Goal: Information Seeking & Learning: Learn about a topic

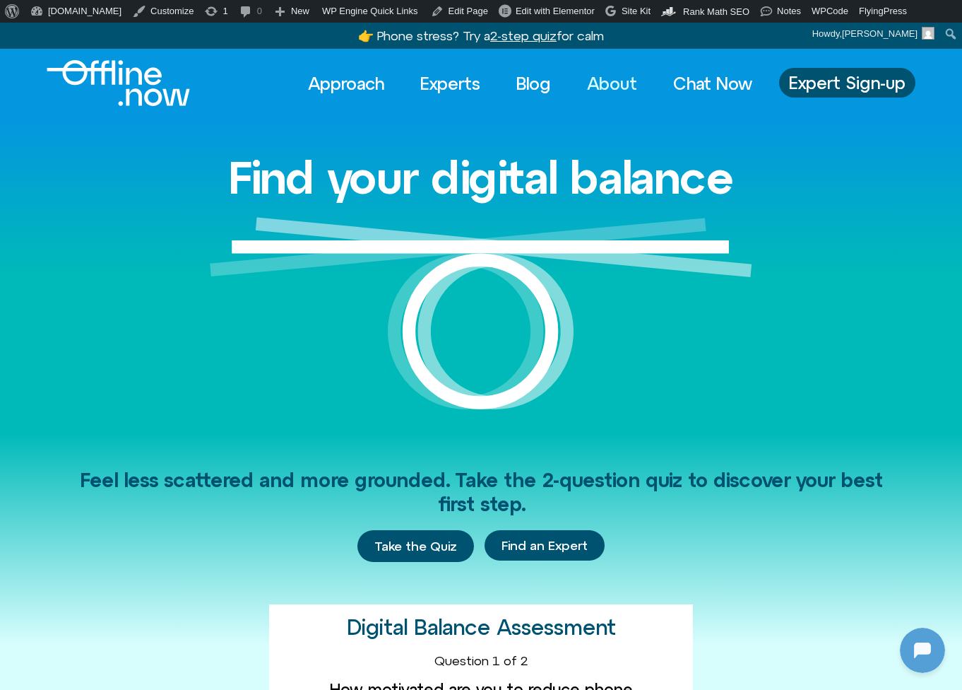
click at [611, 85] on link "About" at bounding box center [612, 83] width 76 height 31
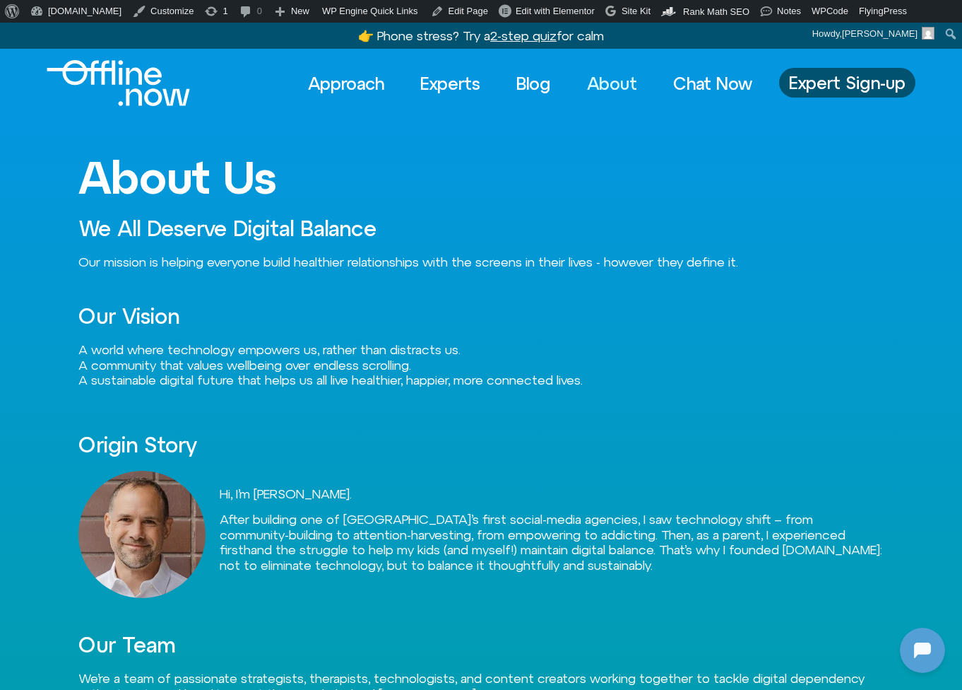
scroll to position [187, 0]
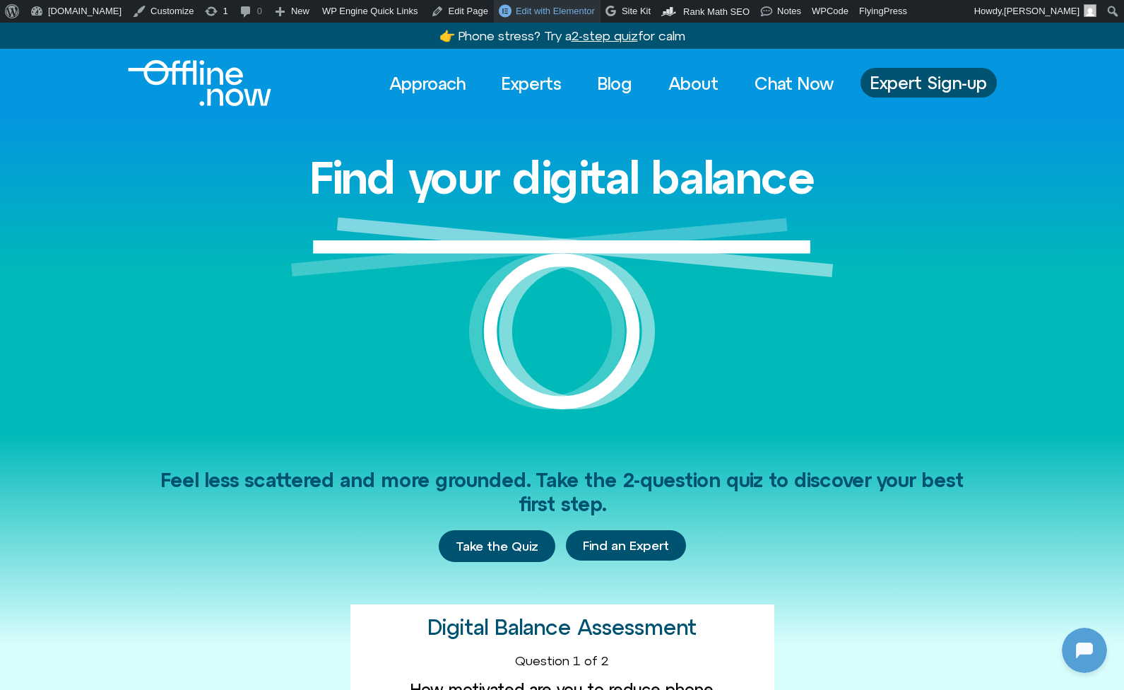
scroll to position [187, 0]
click at [531, 80] on link "Experts" at bounding box center [531, 83] width 85 height 31
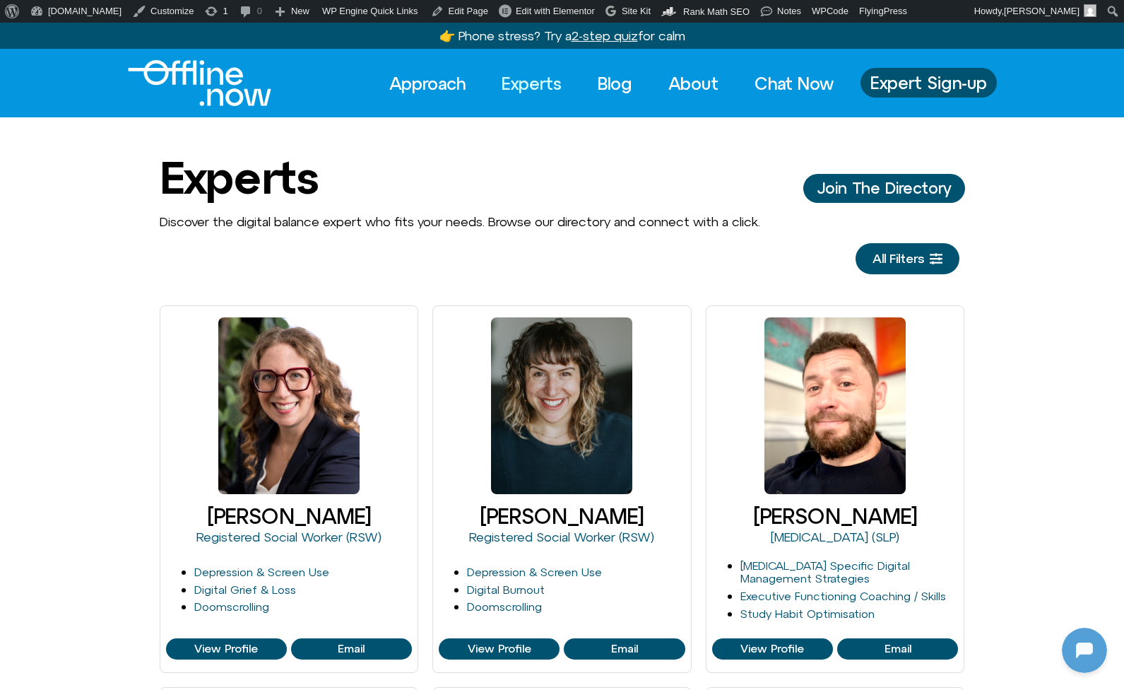
scroll to position [187, 0]
click at [611, 83] on link "Blog" at bounding box center [615, 83] width 60 height 31
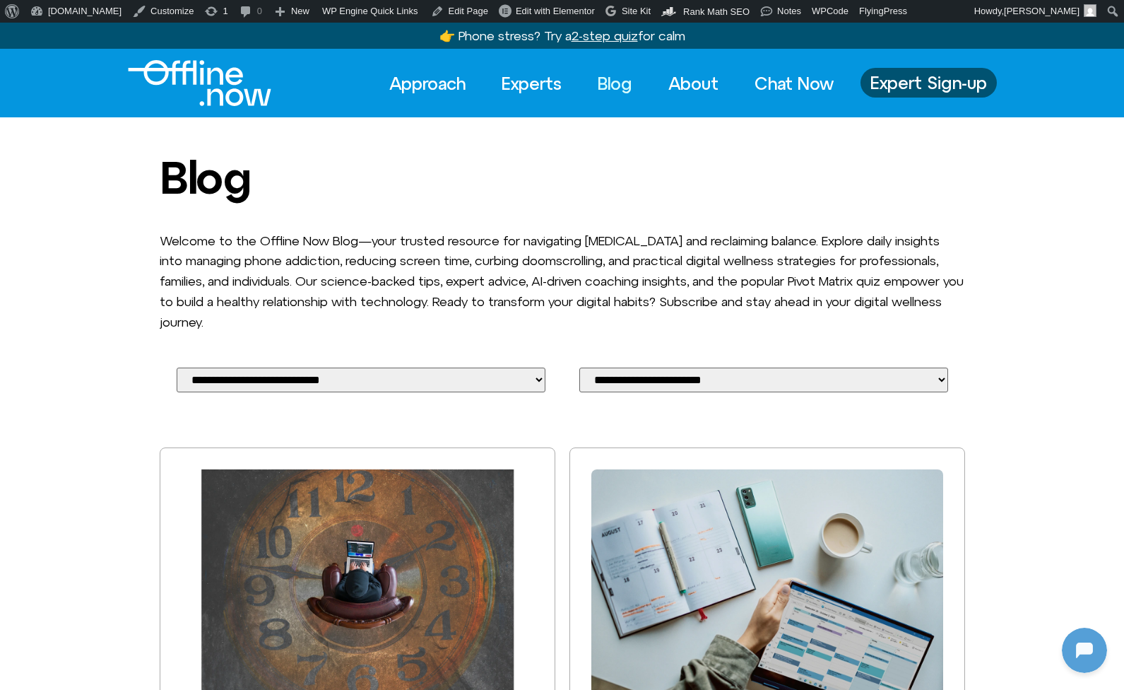
scroll to position [187, 0]
click at [425, 93] on link "Approach" at bounding box center [428, 83] width 102 height 31
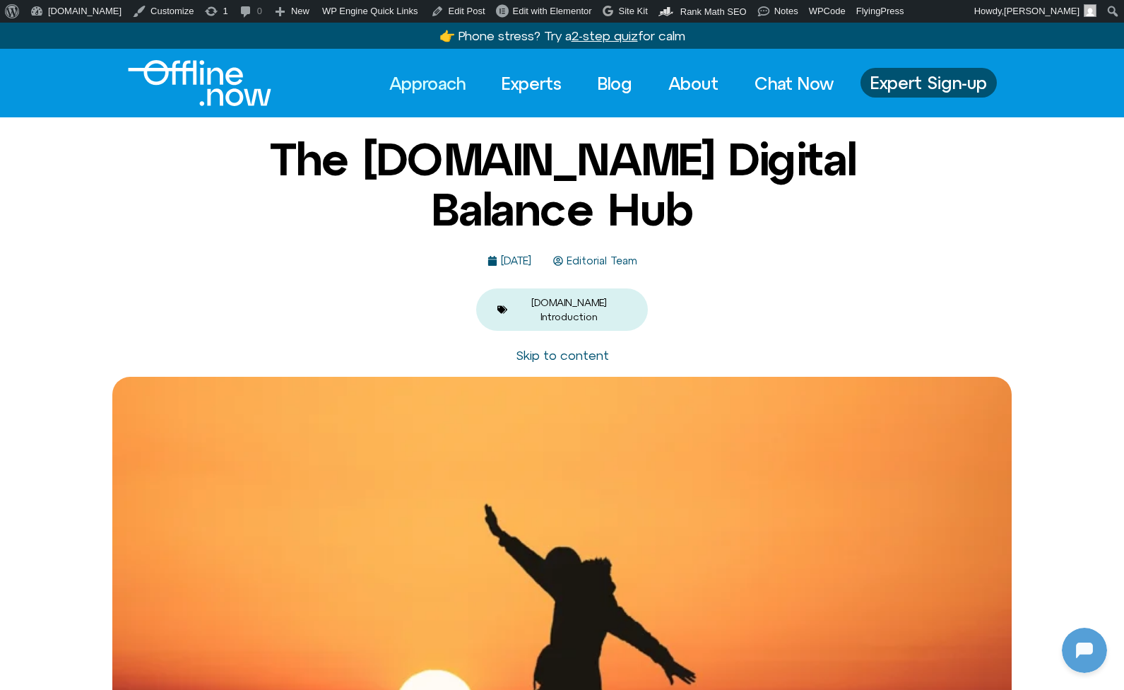
scroll to position [187, 0]
click at [533, 76] on link "Experts" at bounding box center [531, 83] width 85 height 31
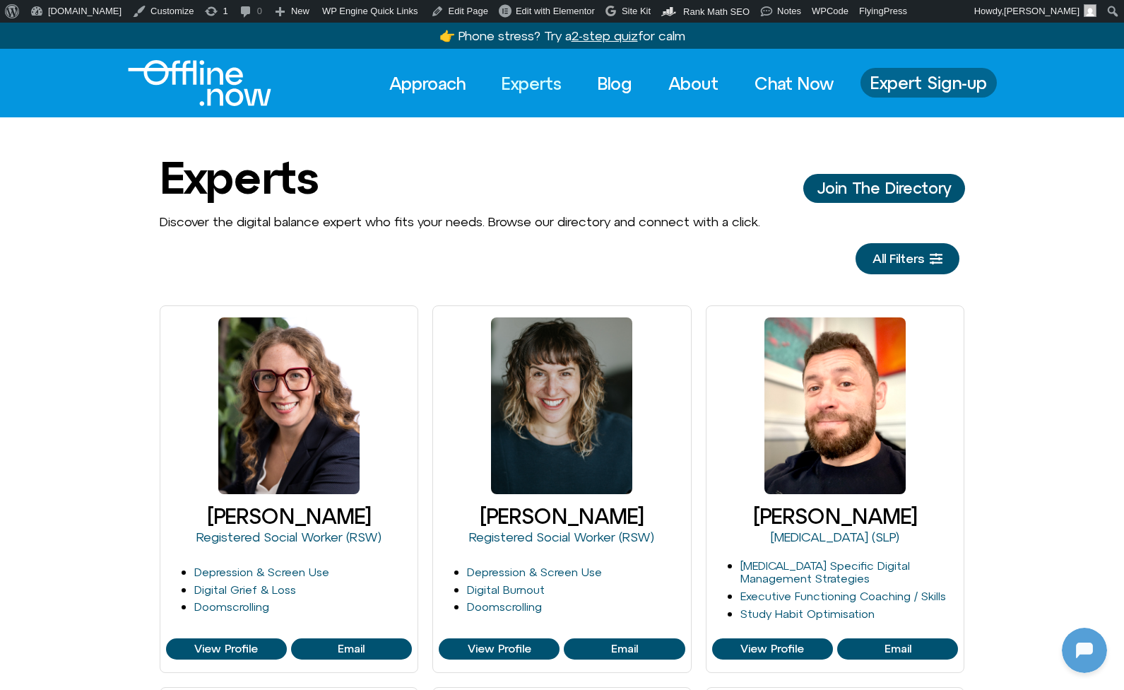
click at [963, 78] on span "Expert Sign-up" at bounding box center [928, 82] width 117 height 18
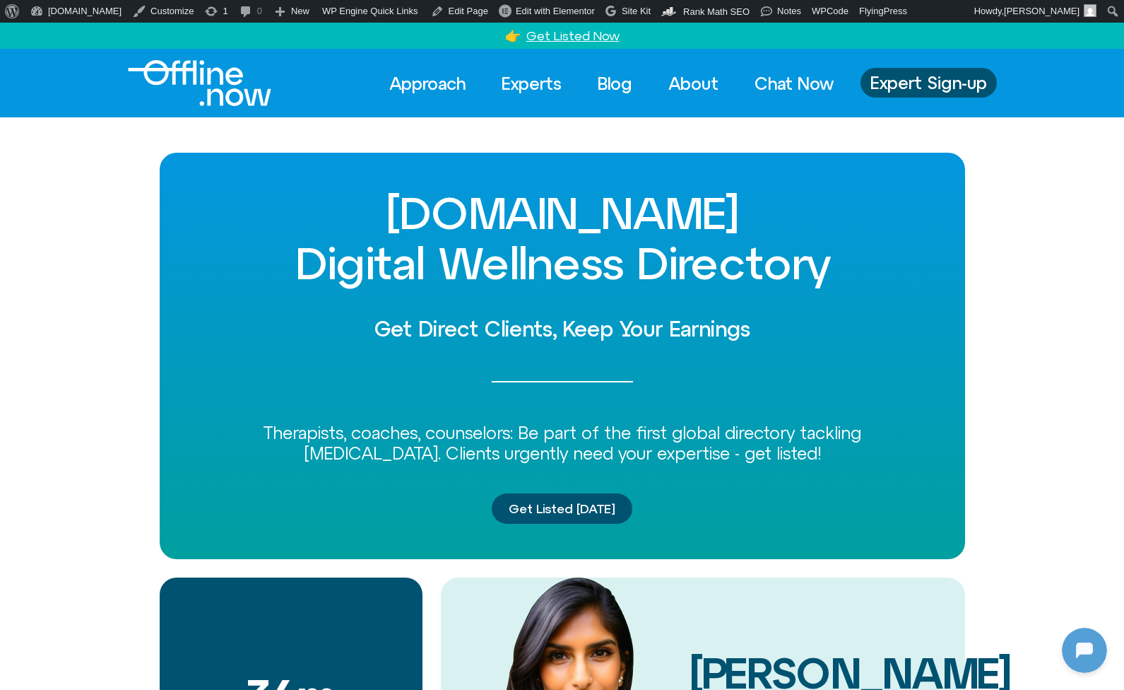
scroll to position [187, 0]
click at [524, 78] on link "Experts" at bounding box center [531, 83] width 85 height 31
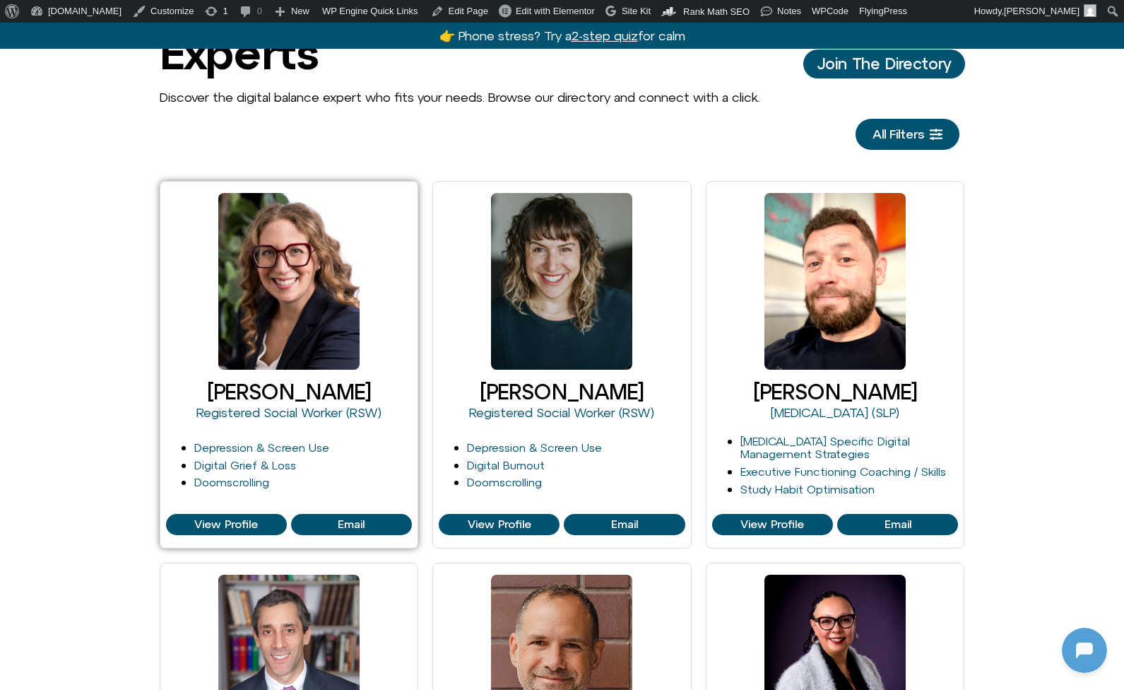
scroll to position [150, 0]
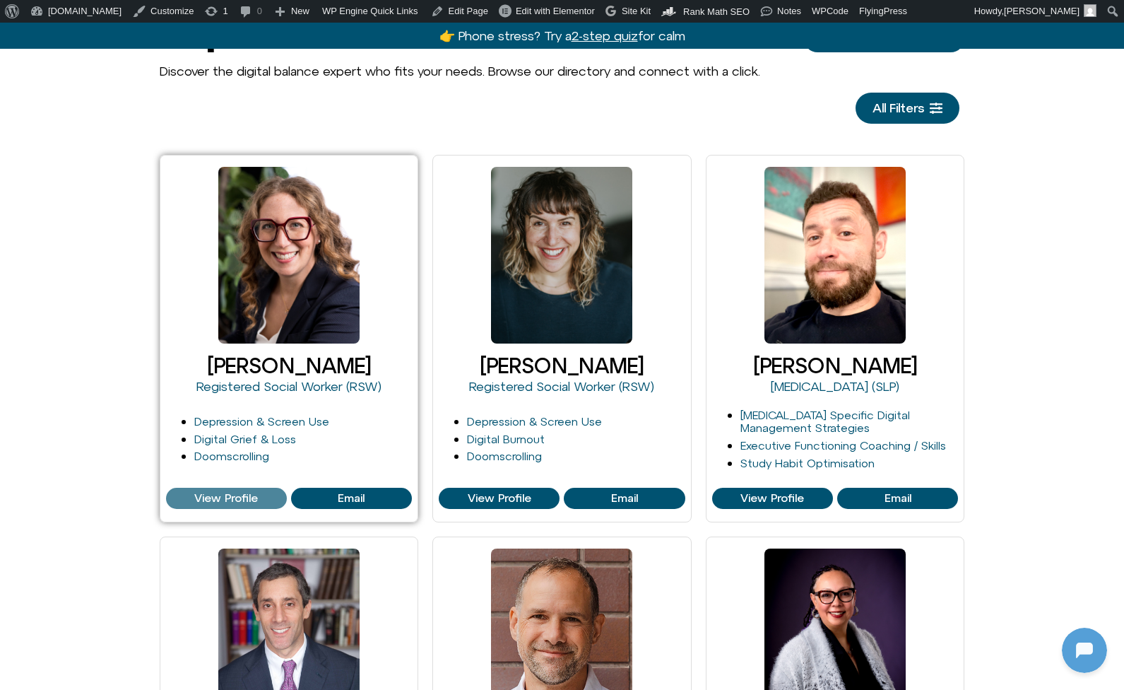
click at [232, 498] on span "View Profile" at bounding box center [226, 498] width 64 height 13
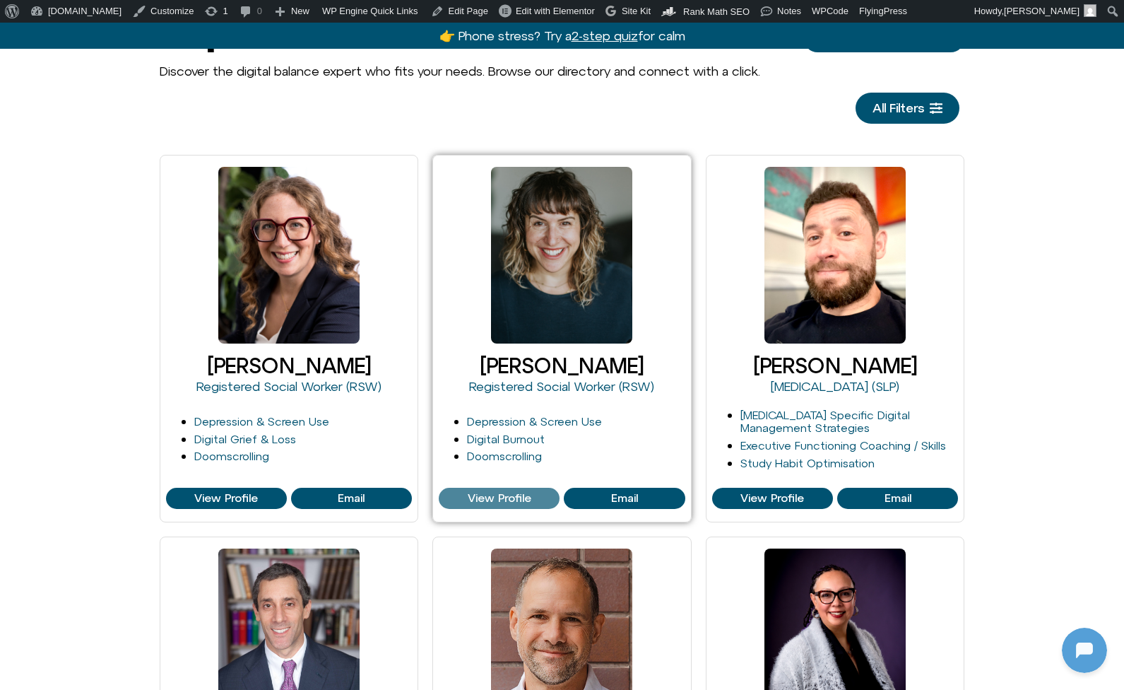
click at [473, 500] on span "View Profile" at bounding box center [500, 498] width 64 height 13
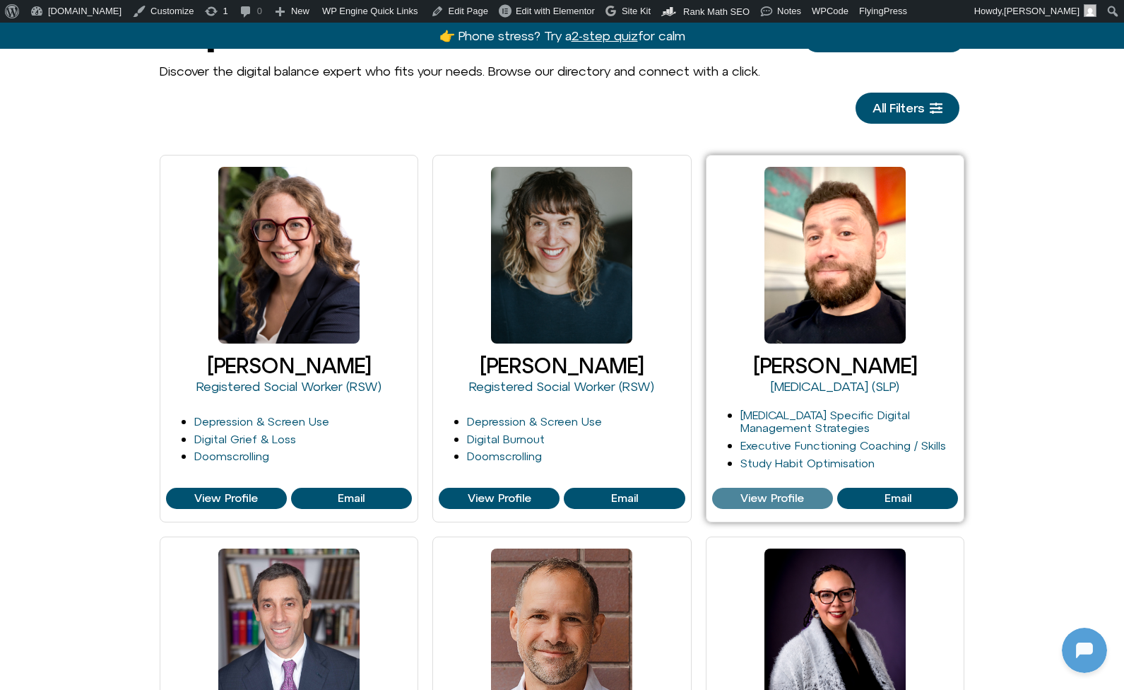
click at [756, 498] on span "View Profile" at bounding box center [772, 498] width 64 height 13
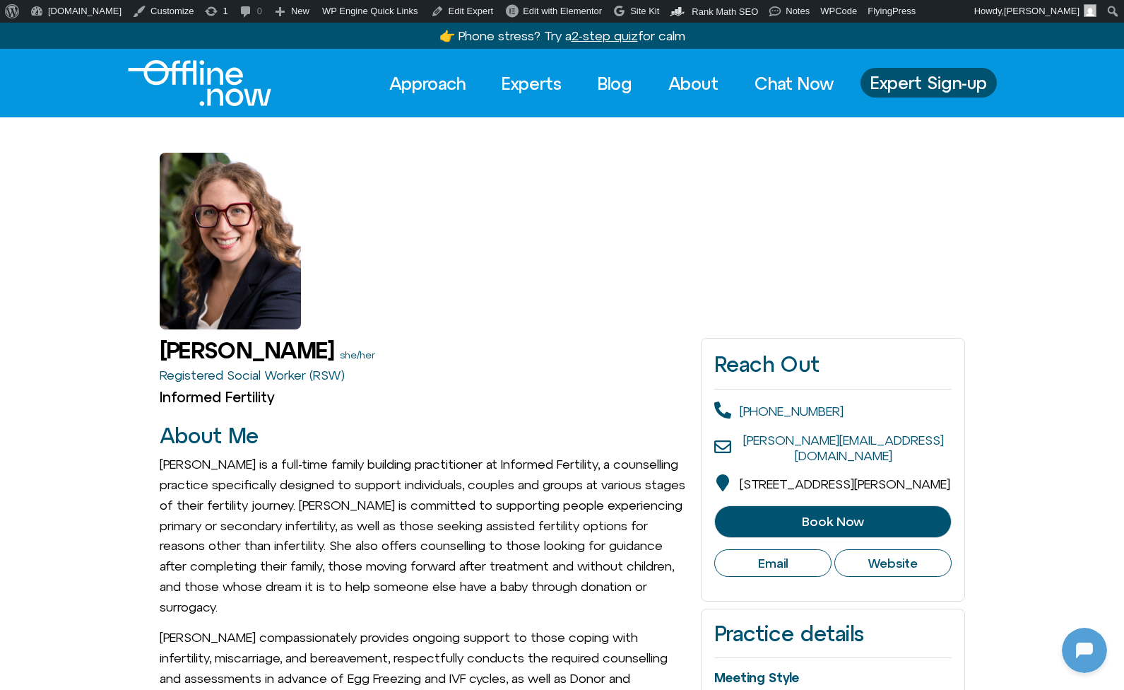
scroll to position [187, 0]
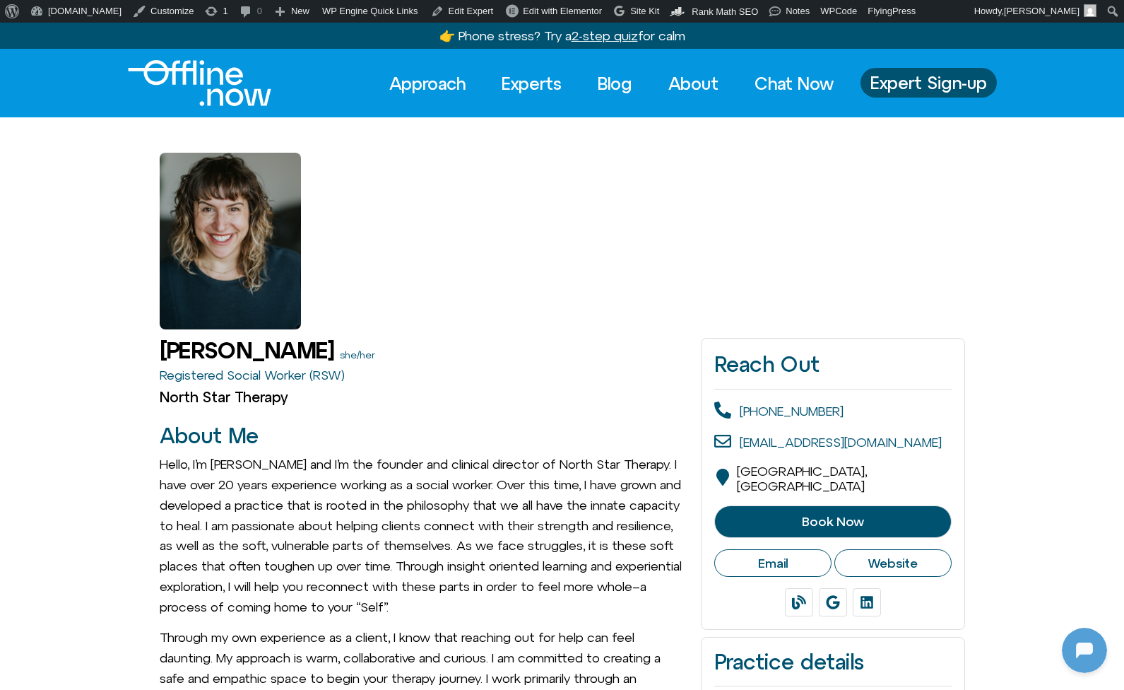
scroll to position [187, 0]
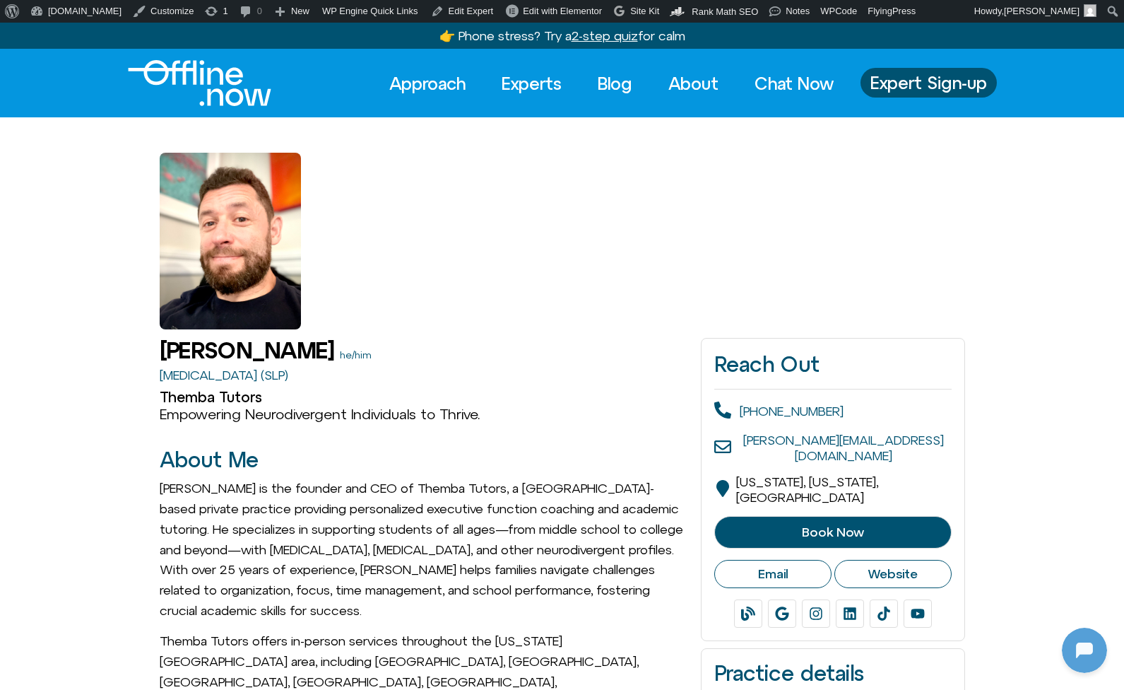
scroll to position [187, 0]
click at [526, 88] on link "Experts" at bounding box center [531, 83] width 85 height 31
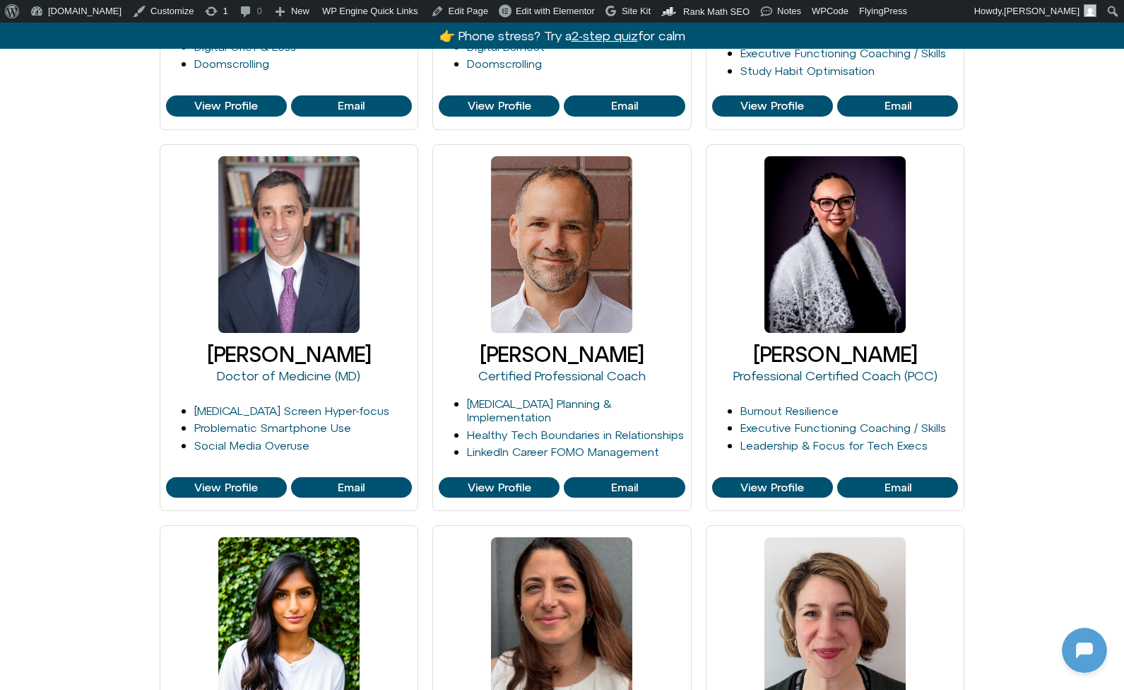
scroll to position [187, 0]
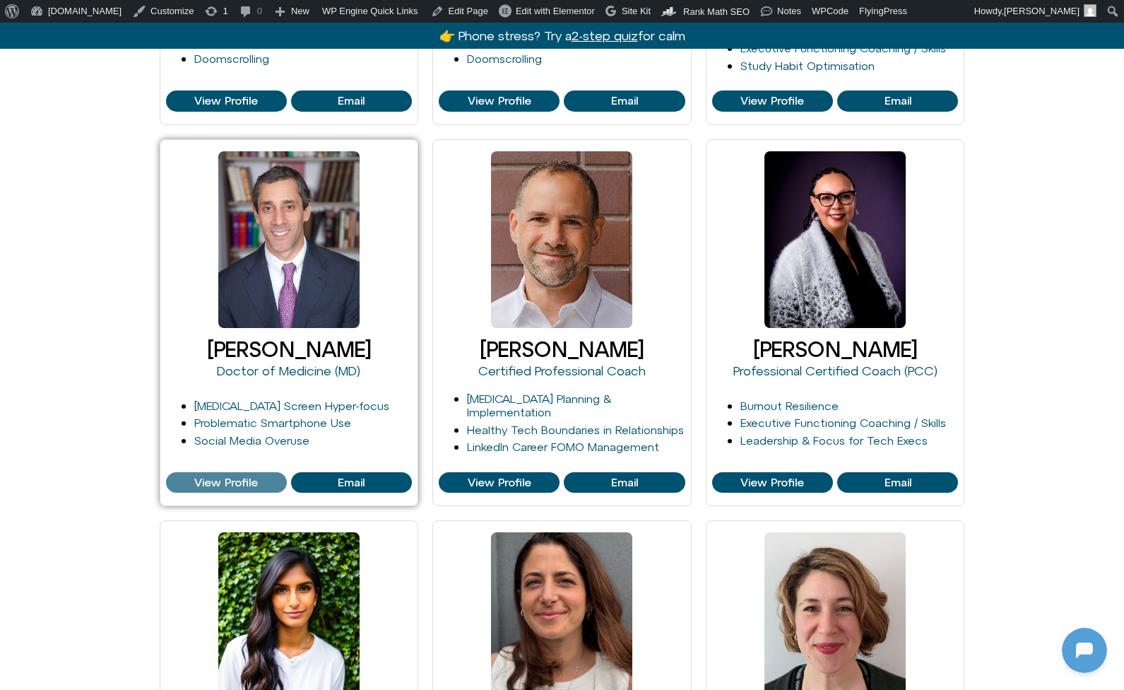
click at [245, 485] on span "View Profile" at bounding box center [226, 482] width 64 height 13
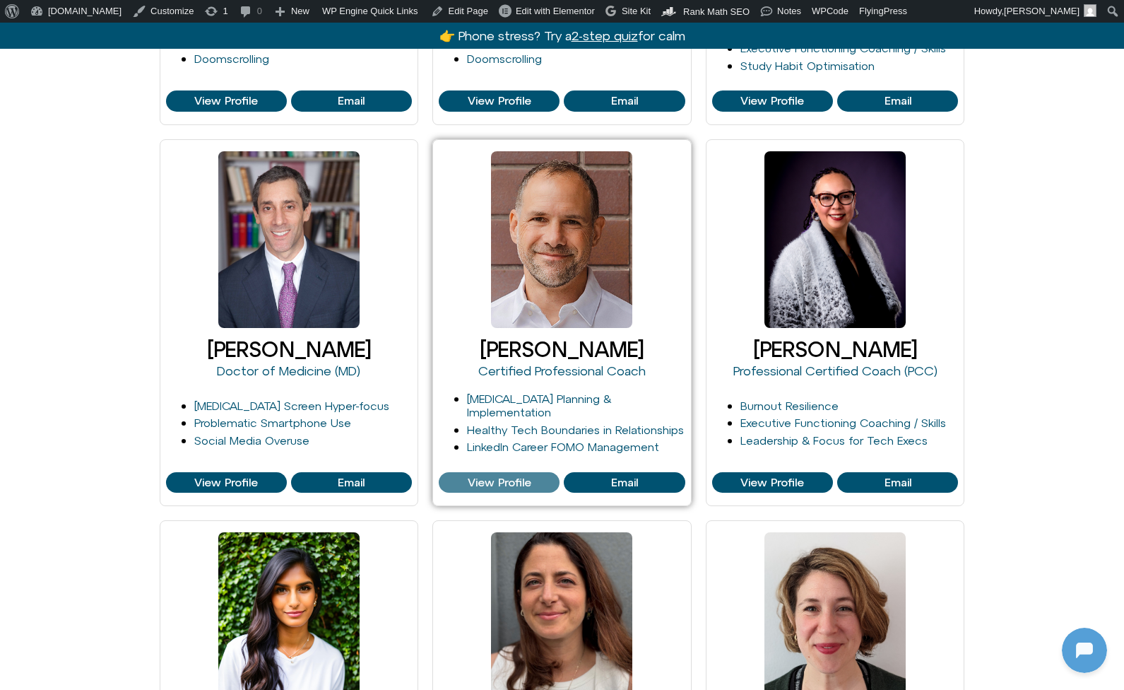
click at [488, 482] on span "View Profile" at bounding box center [500, 482] width 64 height 13
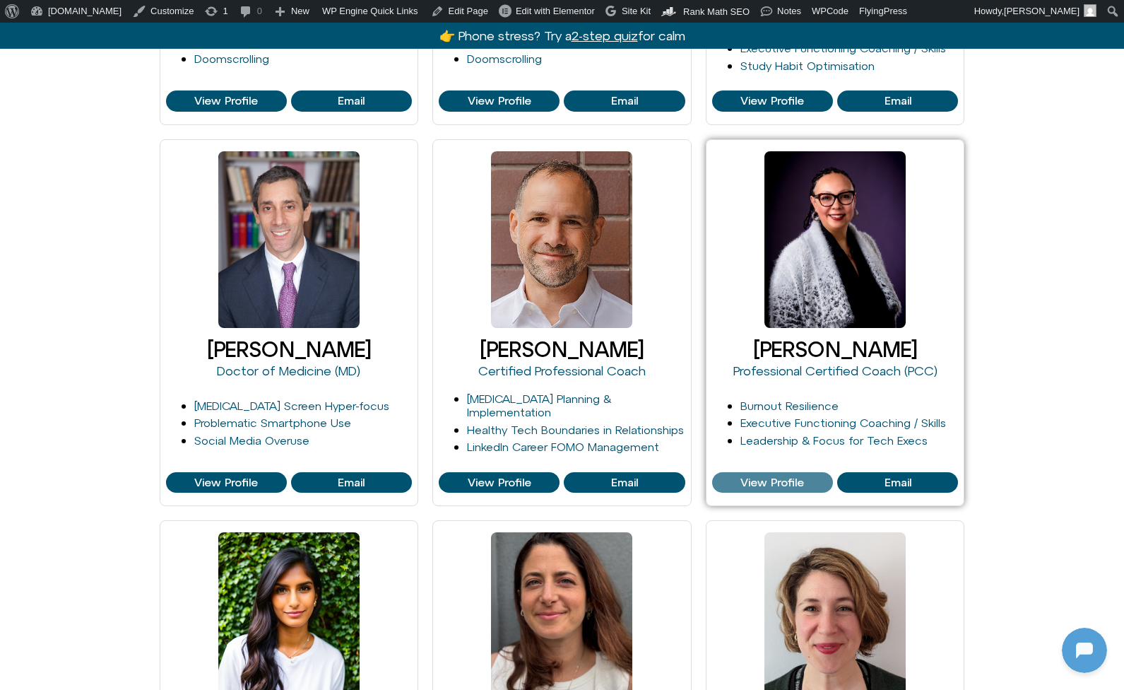
click at [756, 480] on span "View Profile" at bounding box center [772, 482] width 64 height 13
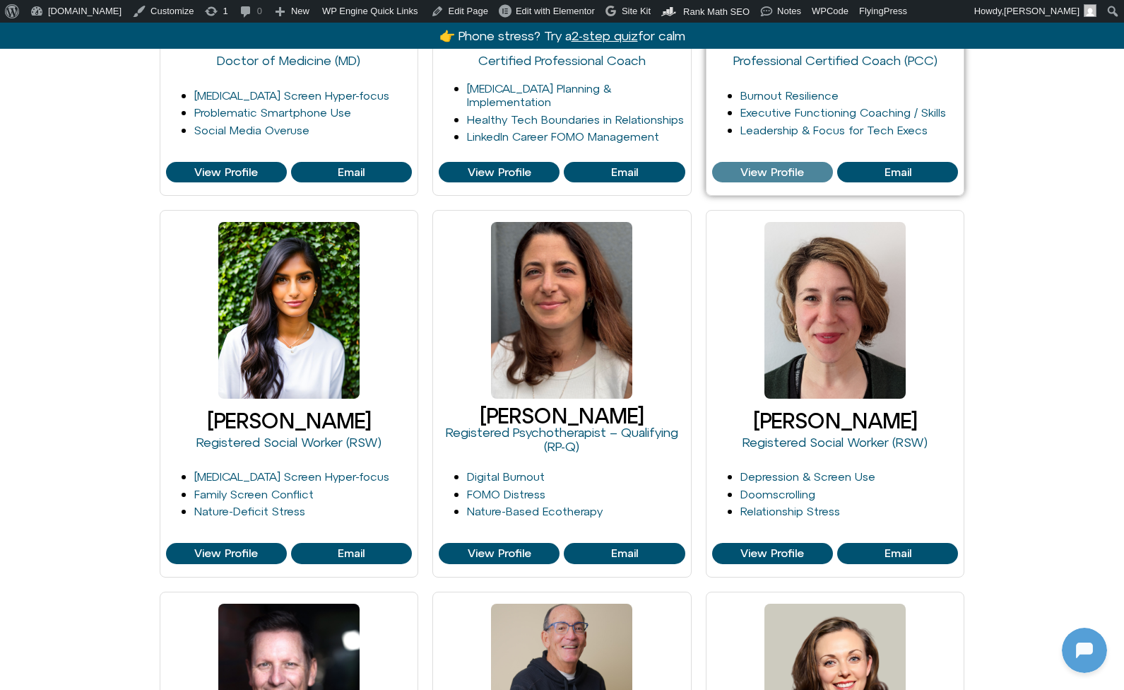
scroll to position [910, 0]
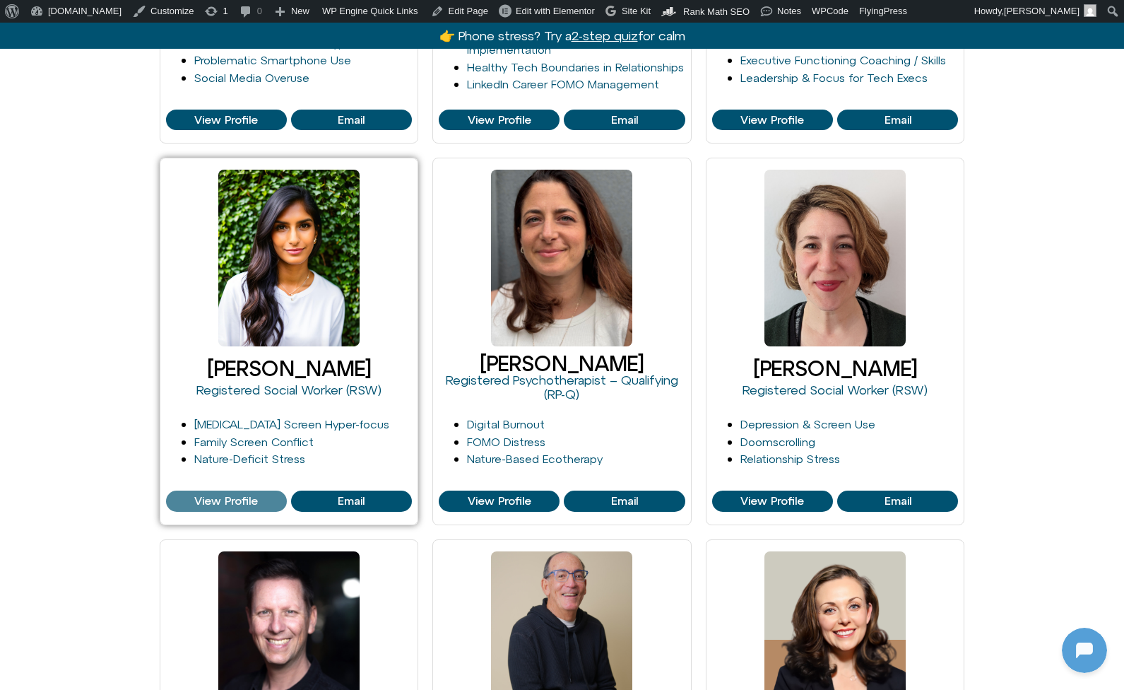
click at [242, 497] on span "View Profile" at bounding box center [226, 501] width 64 height 13
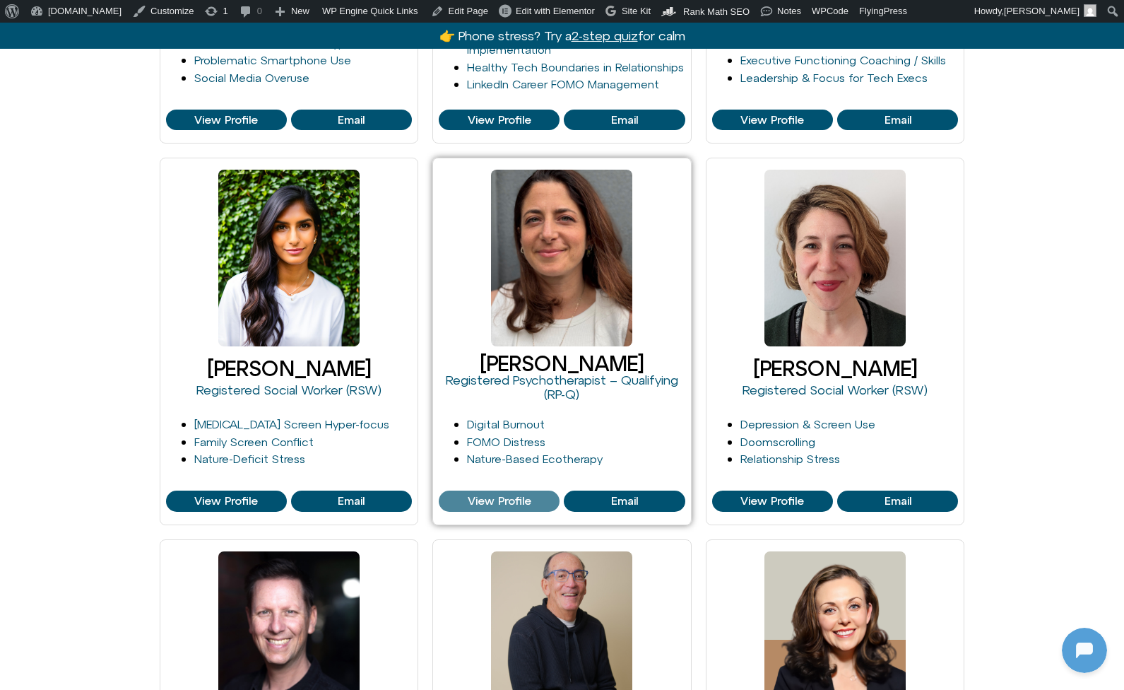
click at [472, 504] on span "View Profile" at bounding box center [500, 501] width 64 height 13
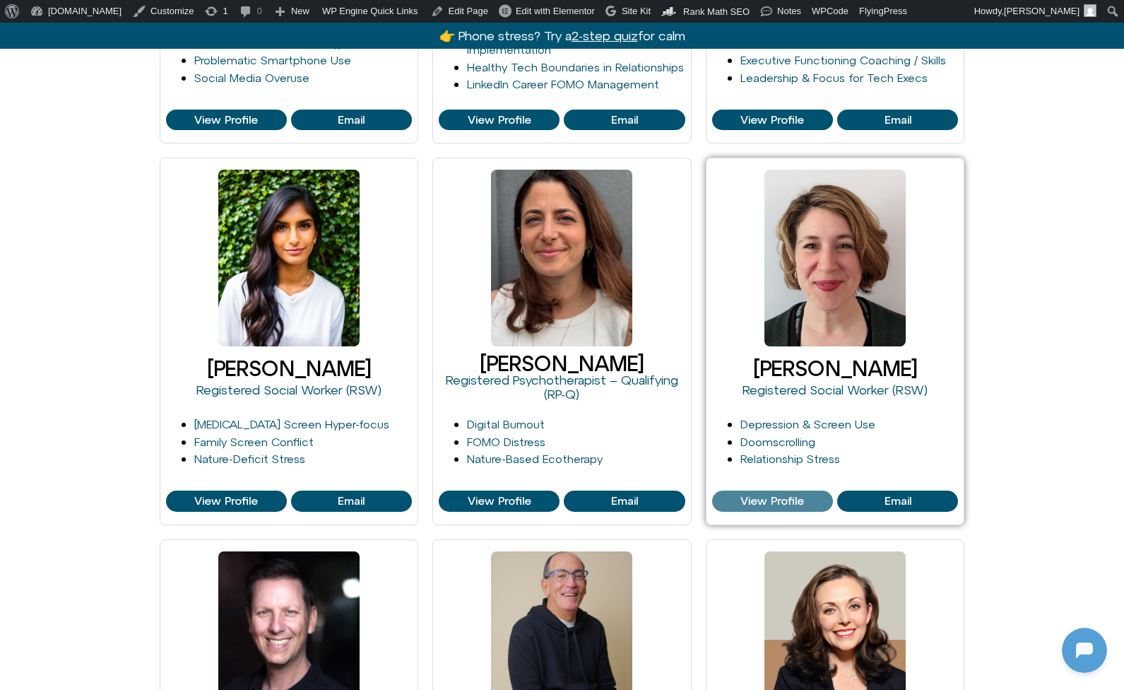
click at [730, 500] on span "View Profile" at bounding box center [772, 501] width 112 height 13
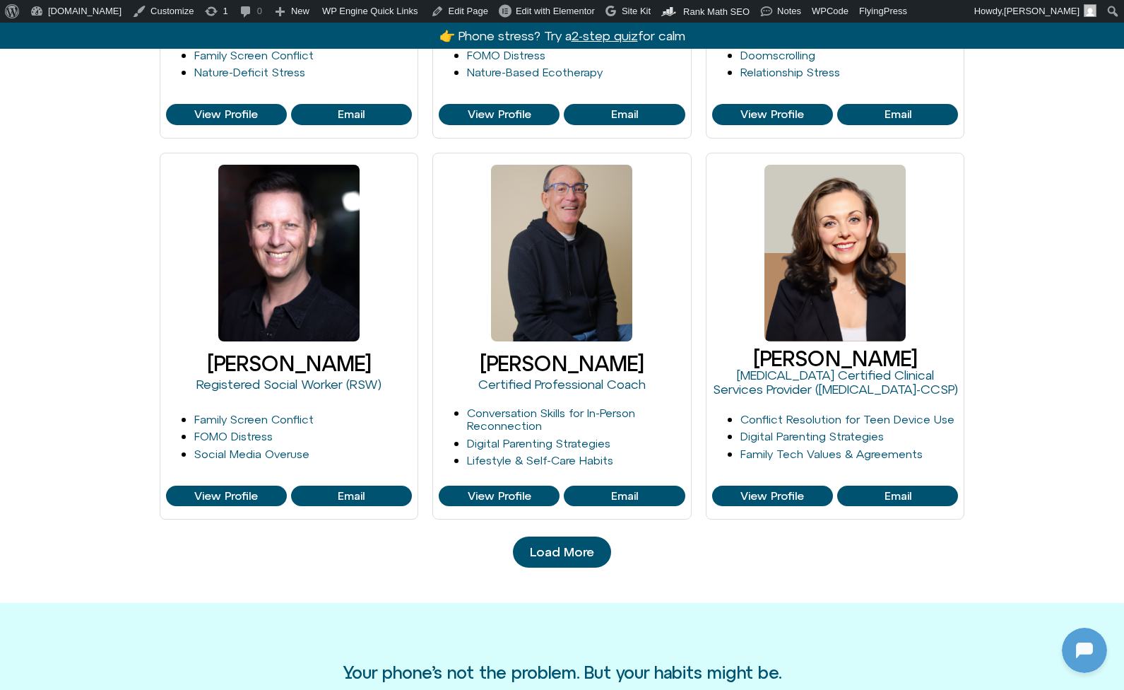
scroll to position [1370, 0]
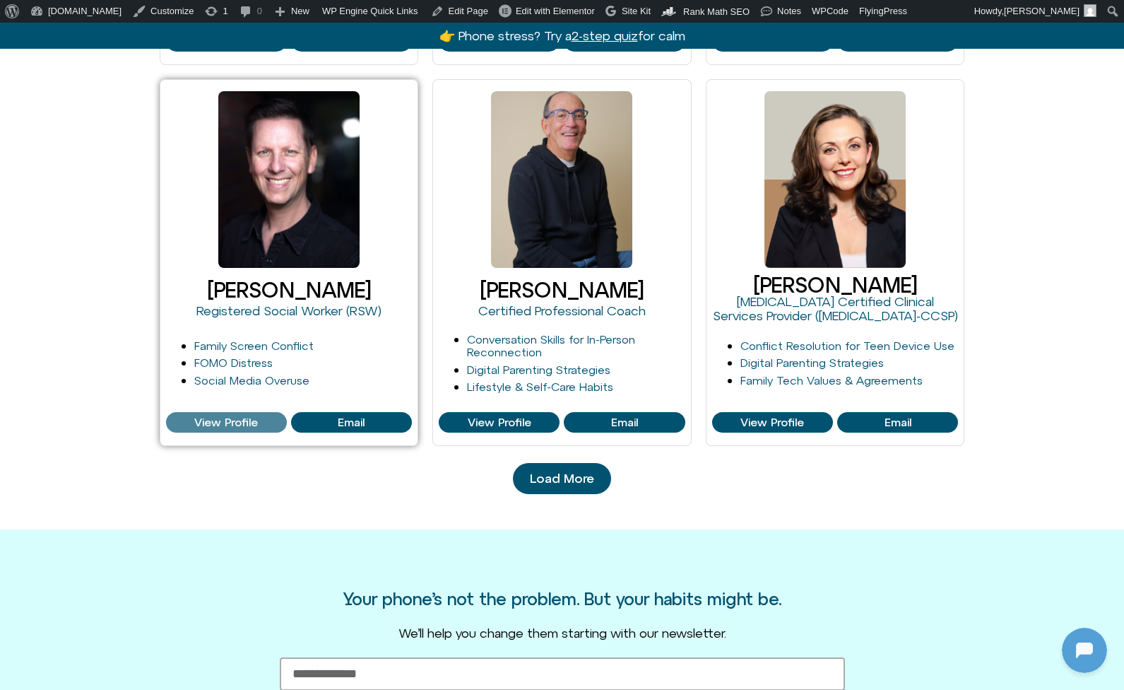
click at [249, 417] on span "View Profile" at bounding box center [226, 422] width 64 height 13
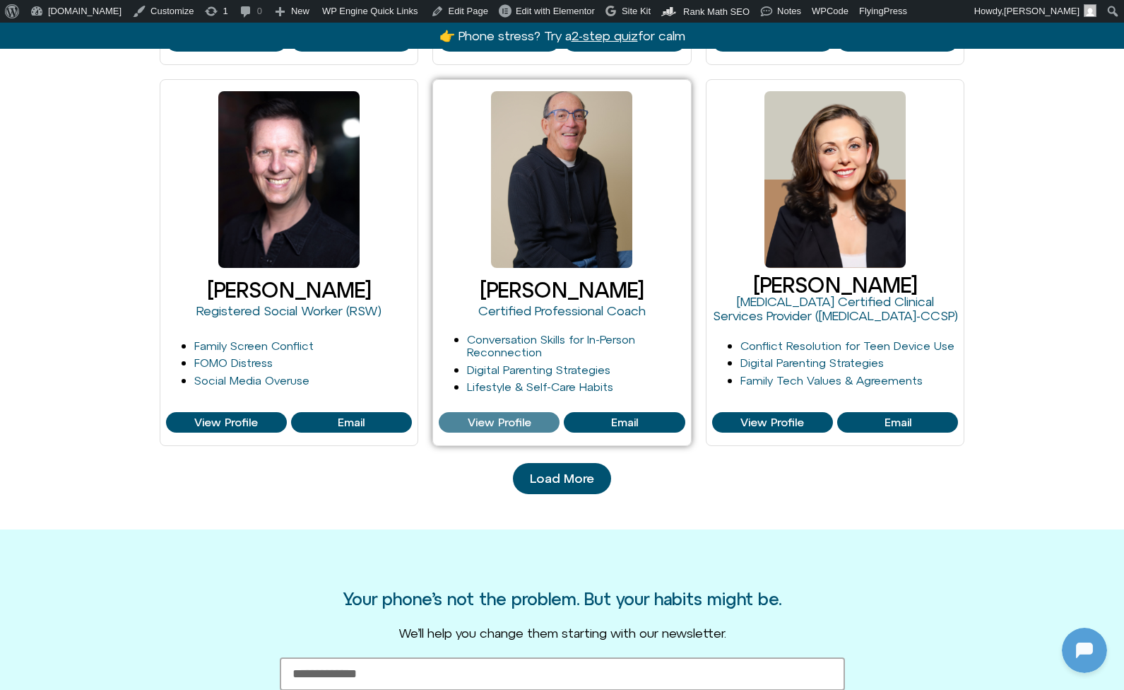
click at [466, 417] on span "View Profile" at bounding box center [499, 422] width 112 height 13
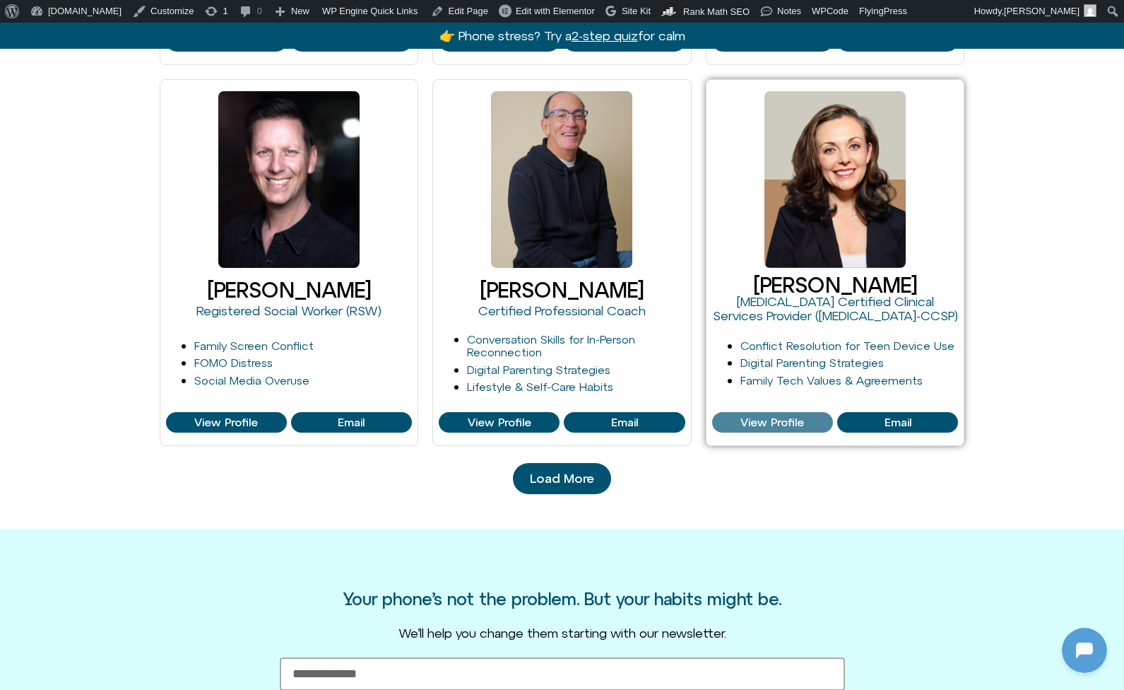
click at [741, 420] on span "View Profile" at bounding box center [772, 422] width 64 height 13
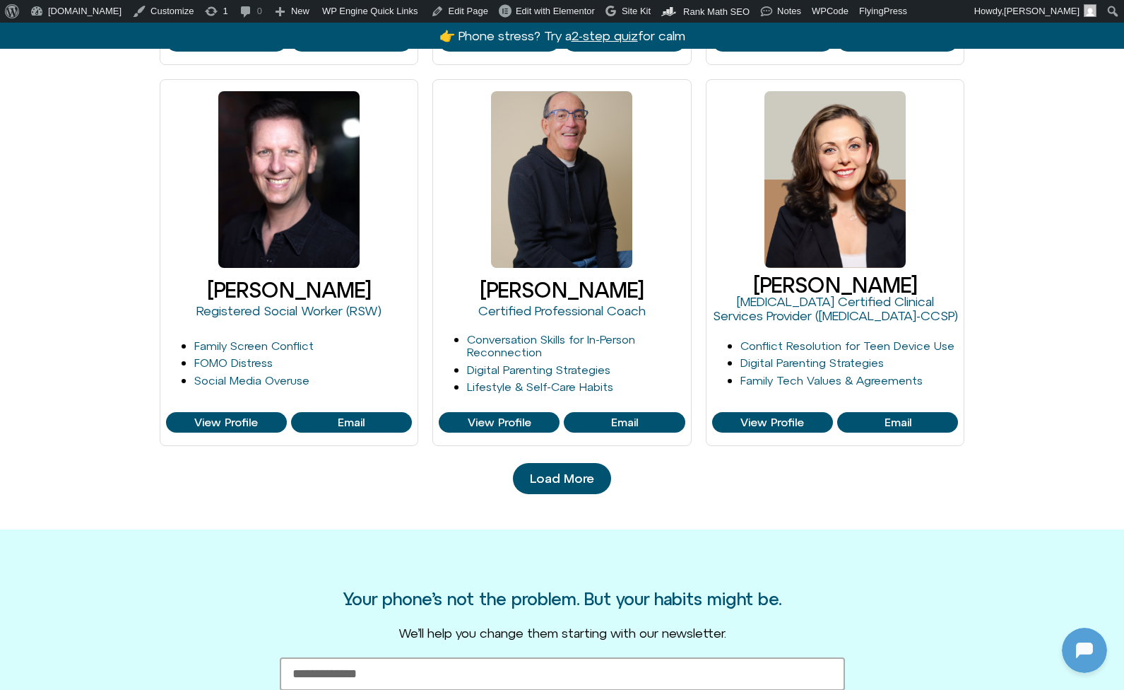
click at [589, 471] on span "Load More" at bounding box center [562, 478] width 64 height 14
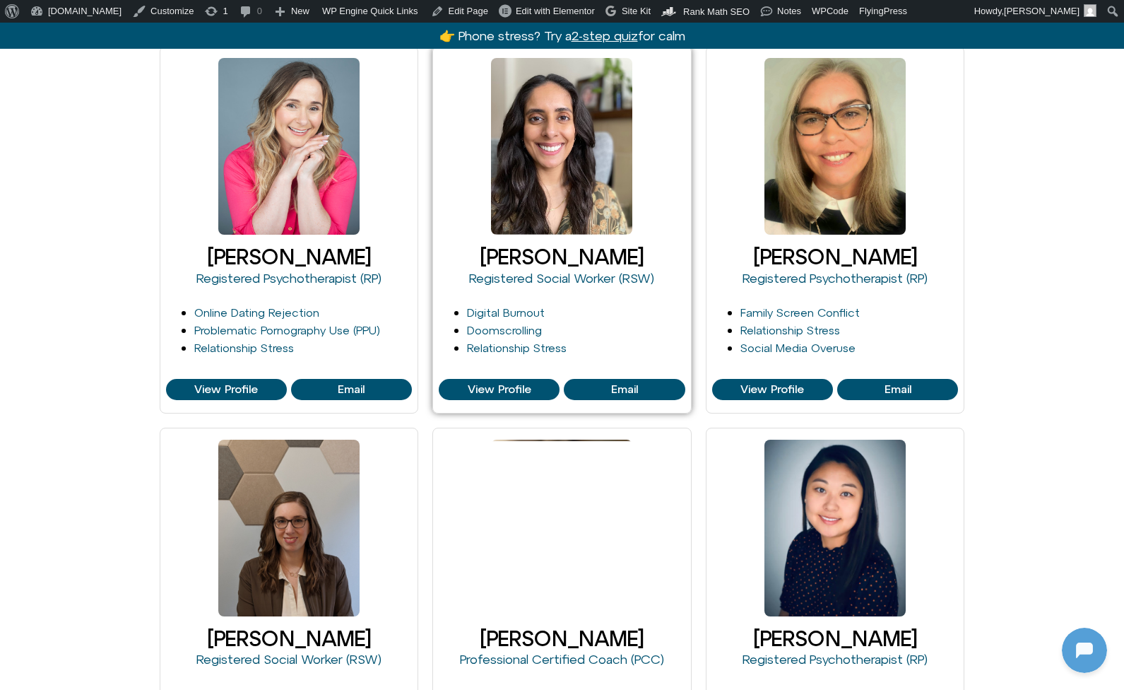
scroll to position [1820, 0]
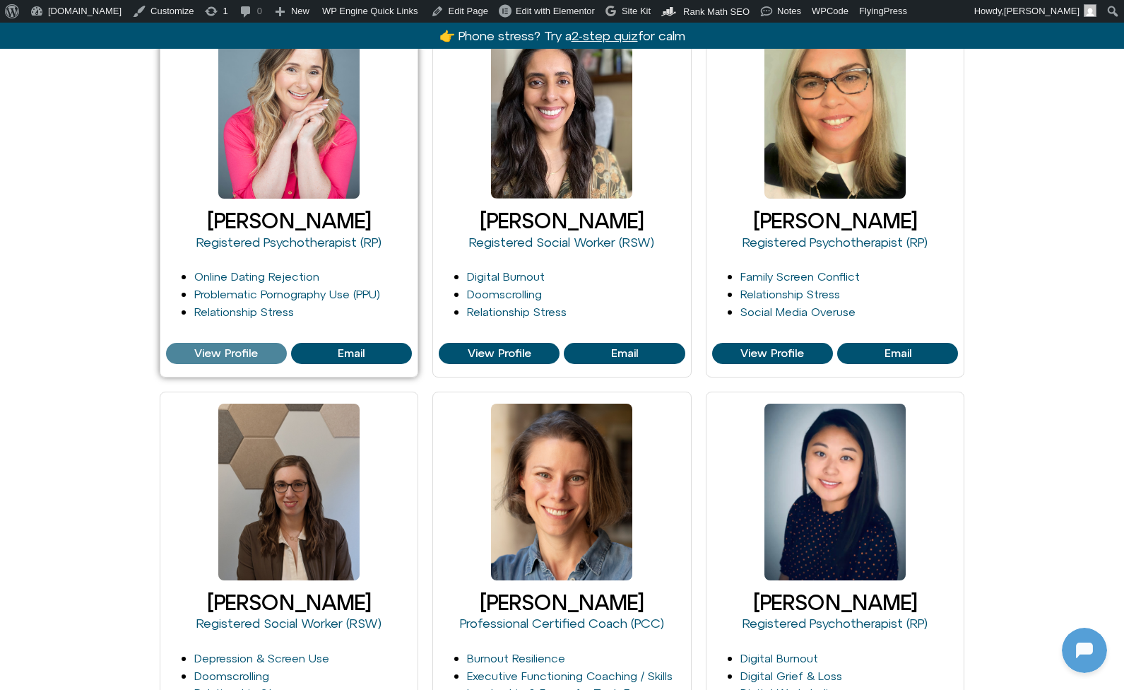
click at [241, 348] on span "View Profile" at bounding box center [226, 353] width 64 height 13
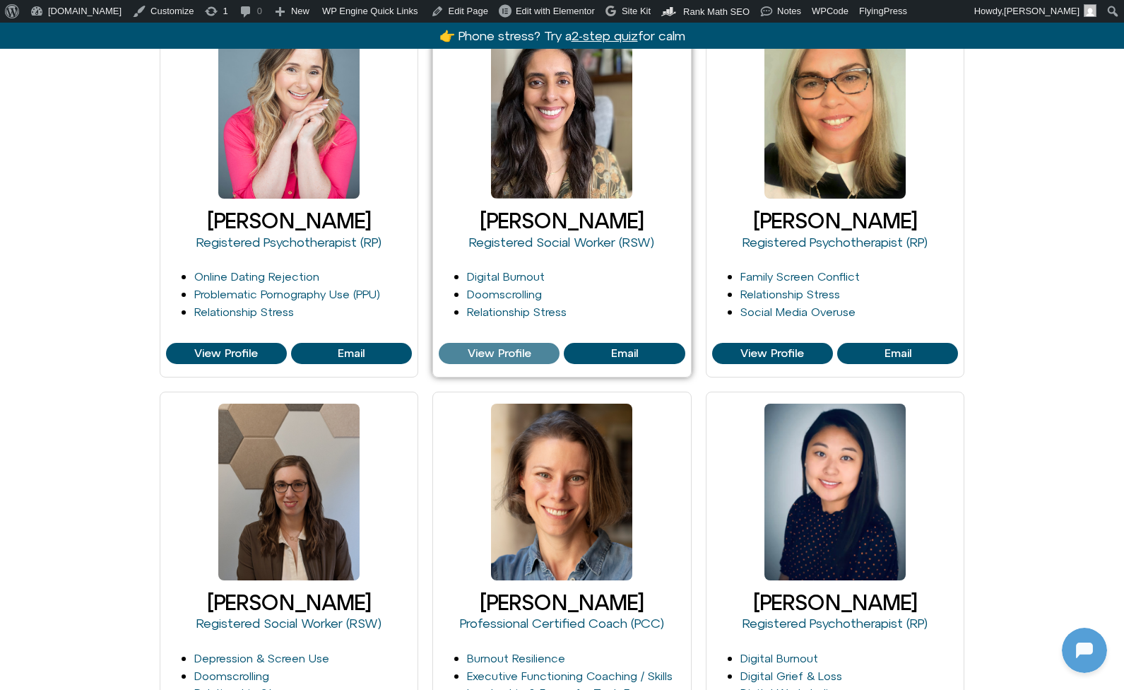
click at [480, 347] on span "View Profile" at bounding box center [500, 353] width 64 height 13
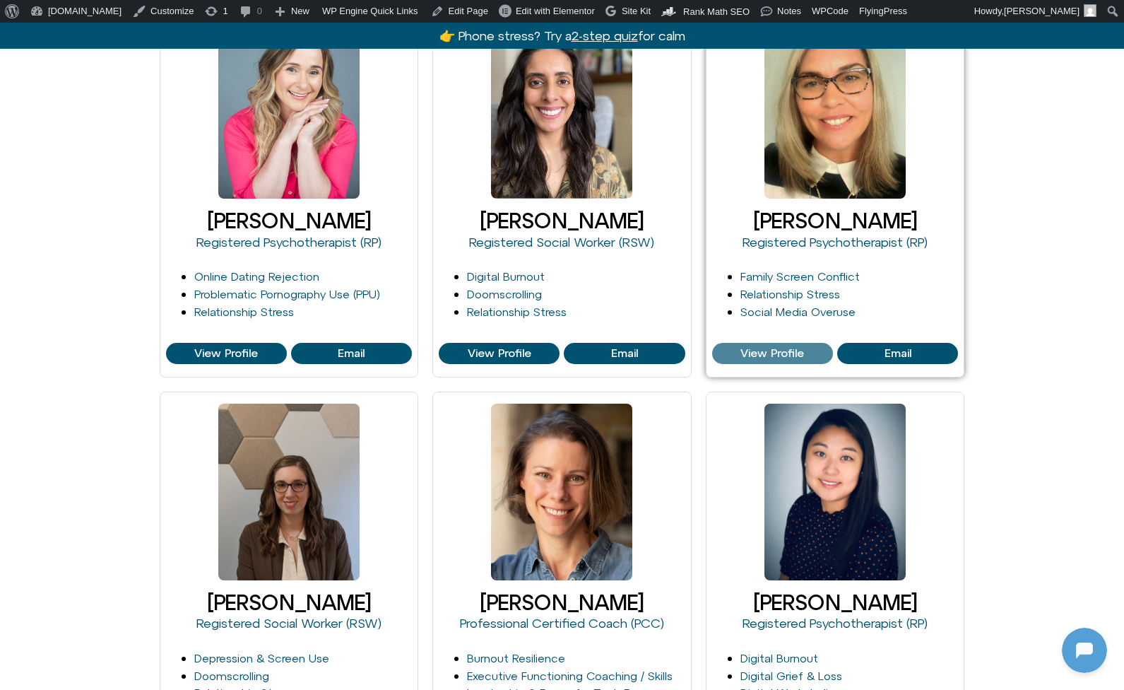
click at [785, 349] on span "View Profile" at bounding box center [772, 353] width 64 height 13
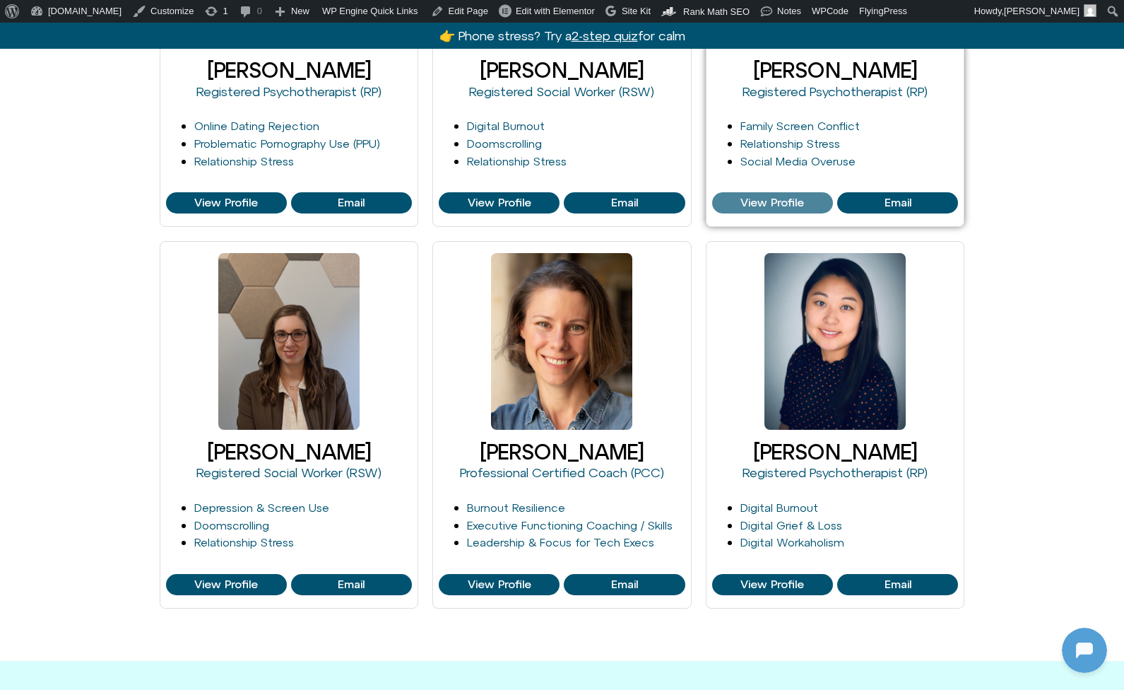
scroll to position [2105, 0]
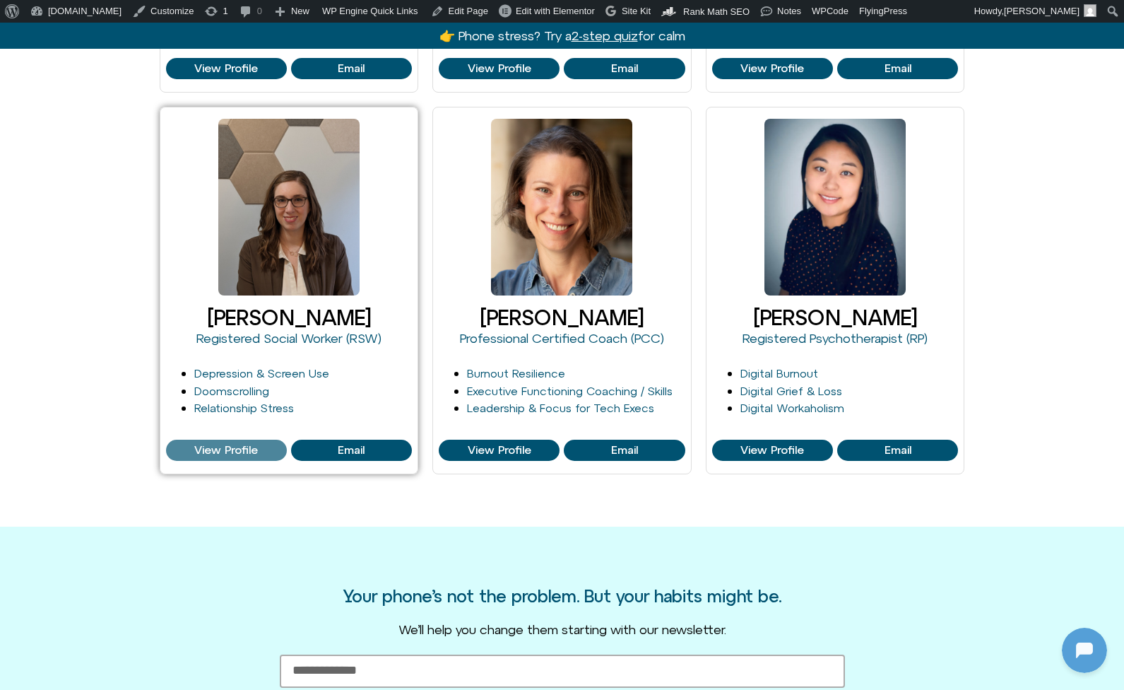
click at [246, 439] on link "View Profile" at bounding box center [226, 449] width 121 height 21
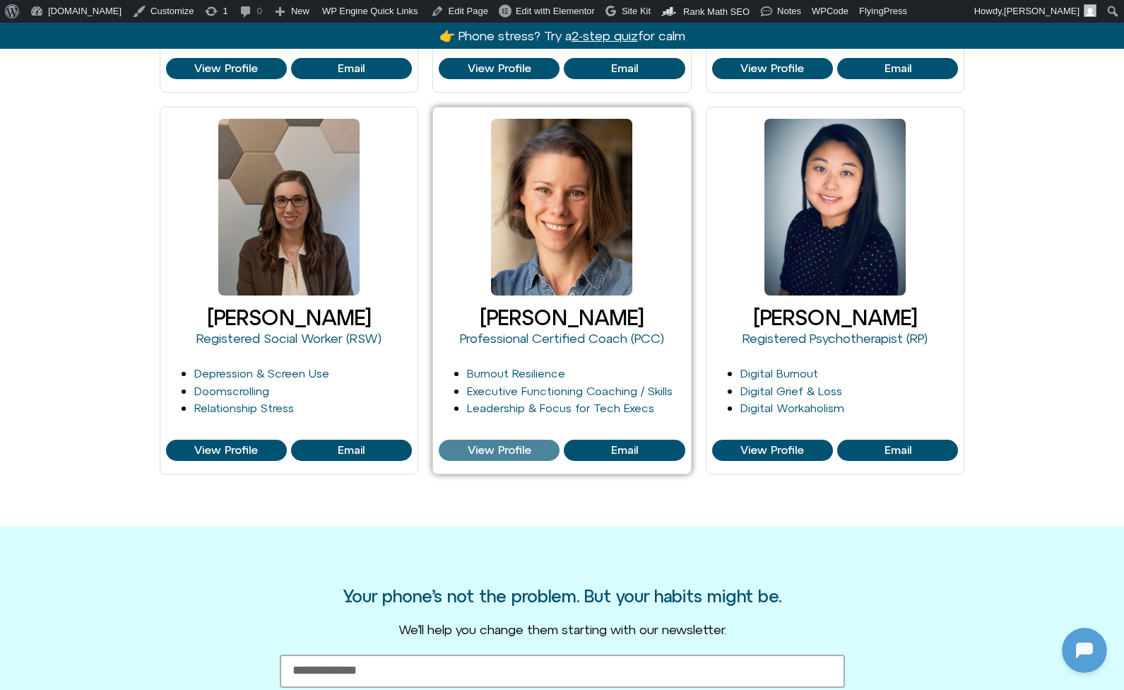
click at [497, 439] on link "View Profile" at bounding box center [499, 449] width 121 height 21
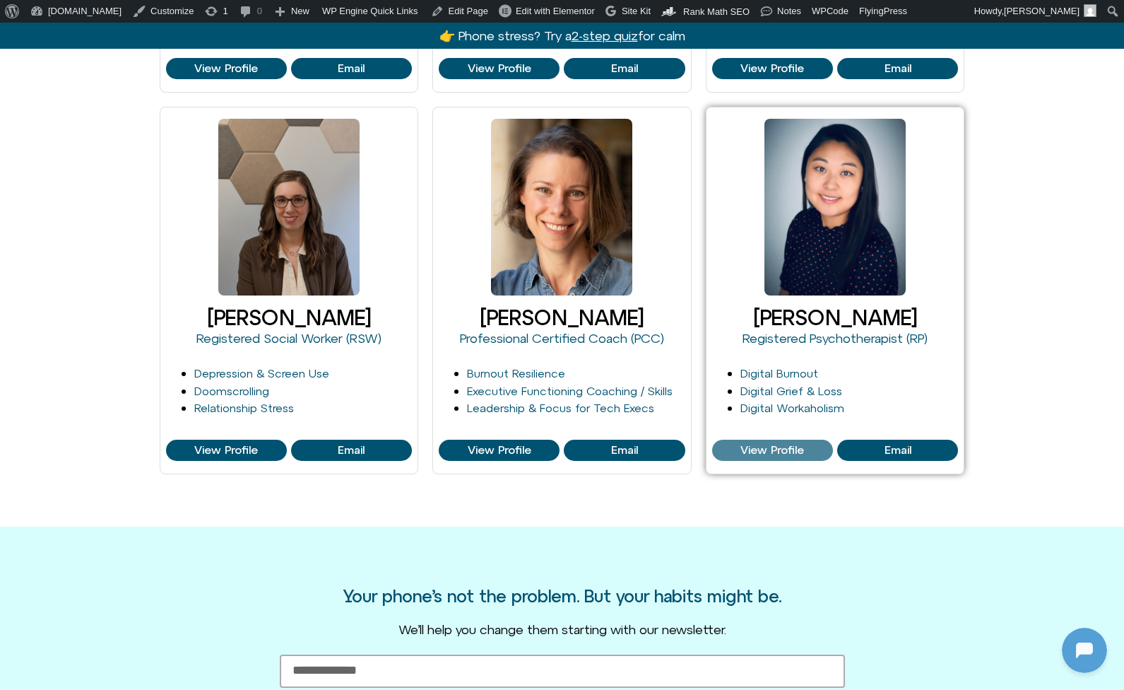
click at [766, 445] on span "View Profile" at bounding box center [772, 450] width 64 height 13
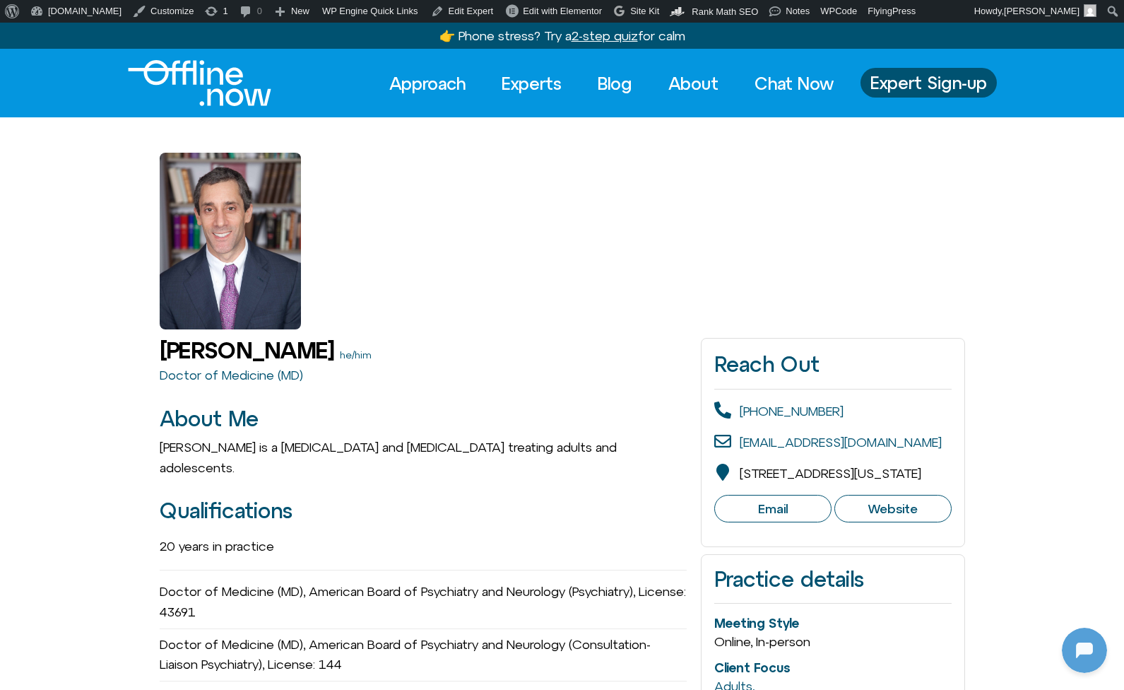
scroll to position [187, 0]
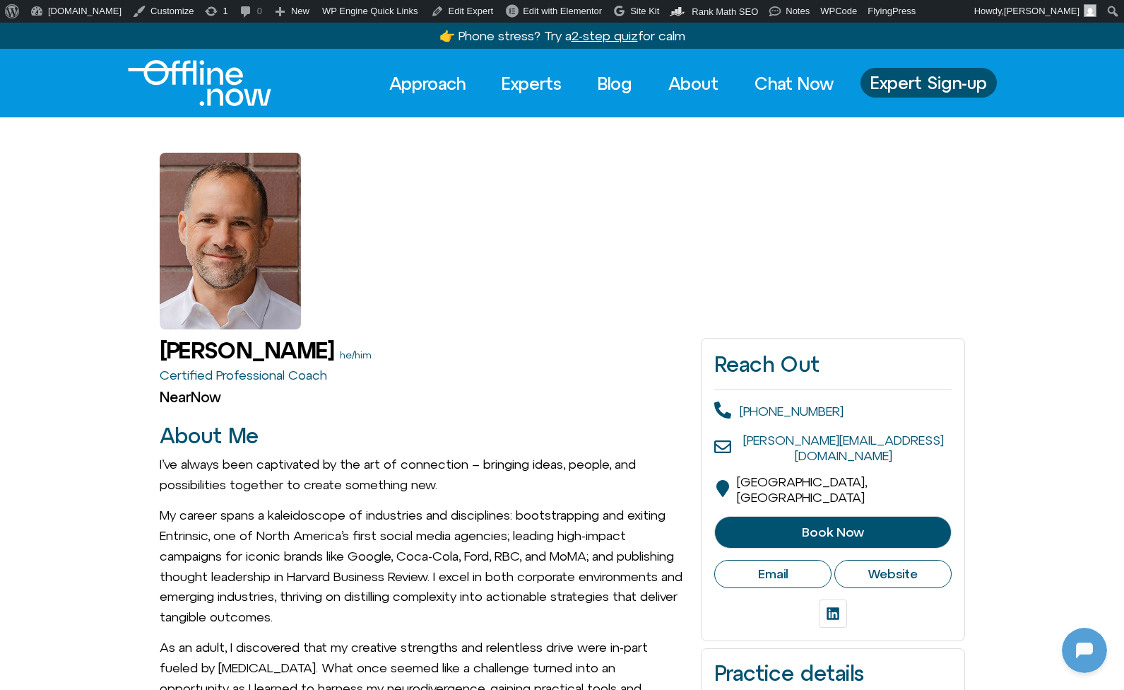
scroll to position [187, 0]
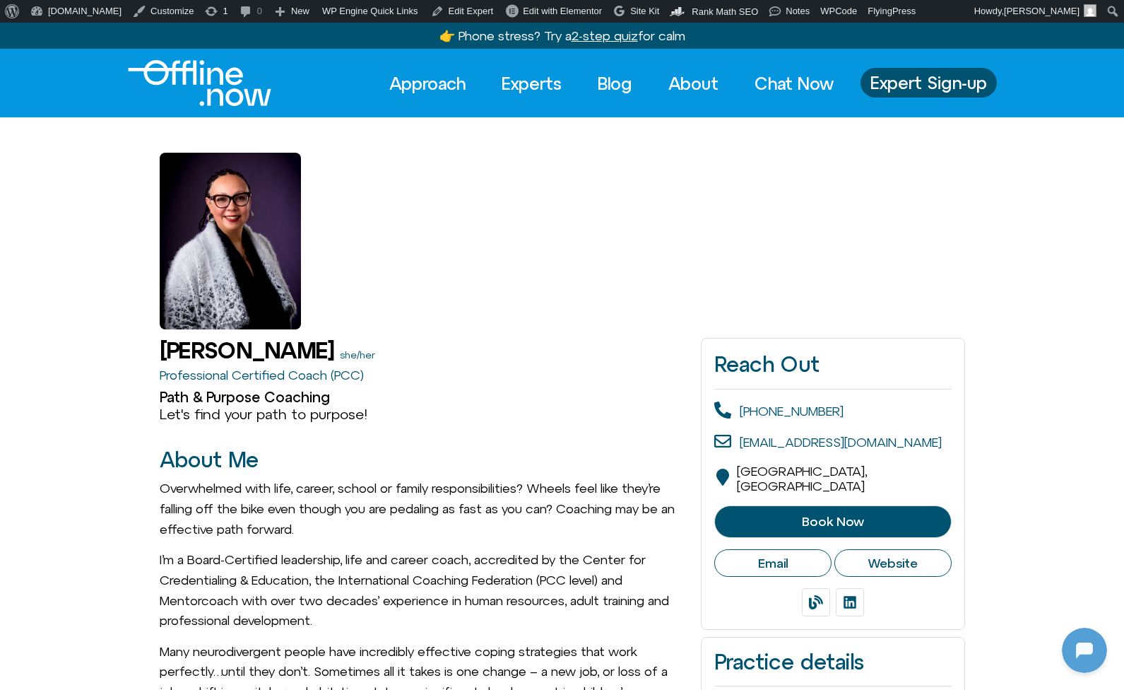
scroll to position [187, 0]
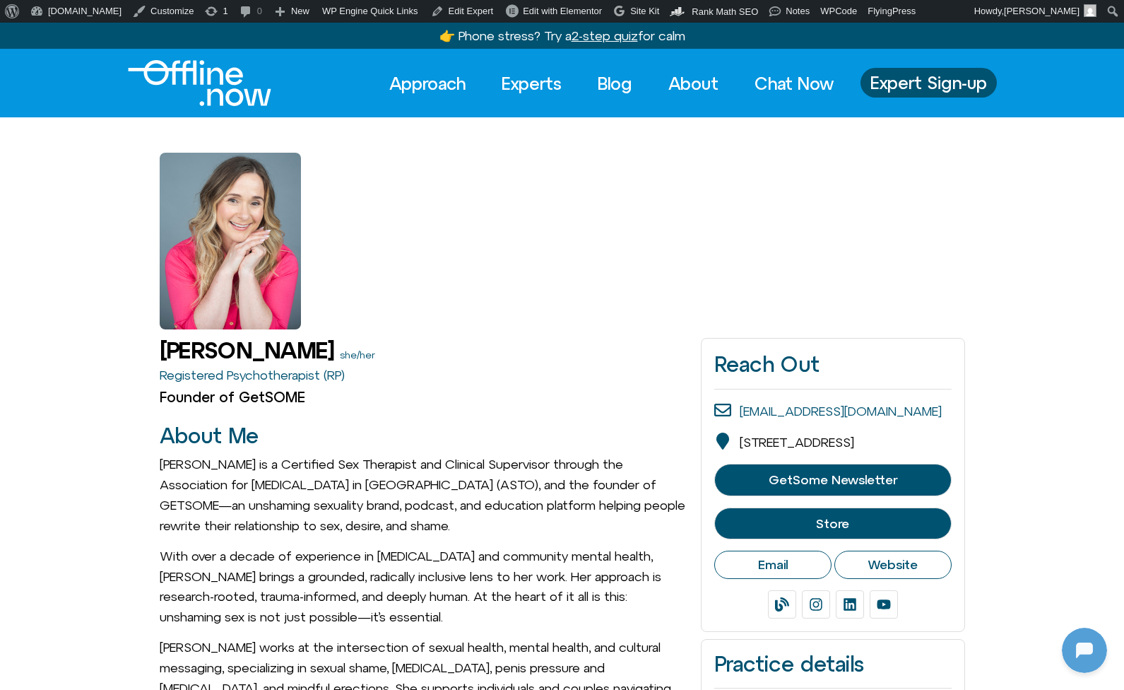
scroll to position [187, 0]
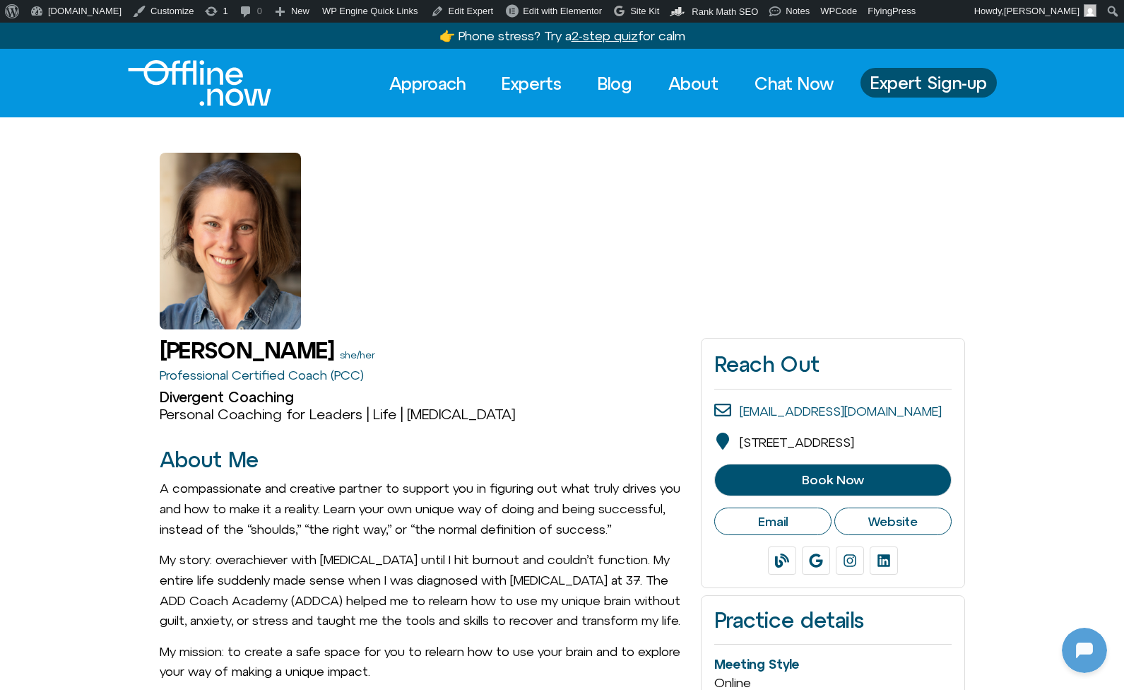
scroll to position [187, 0]
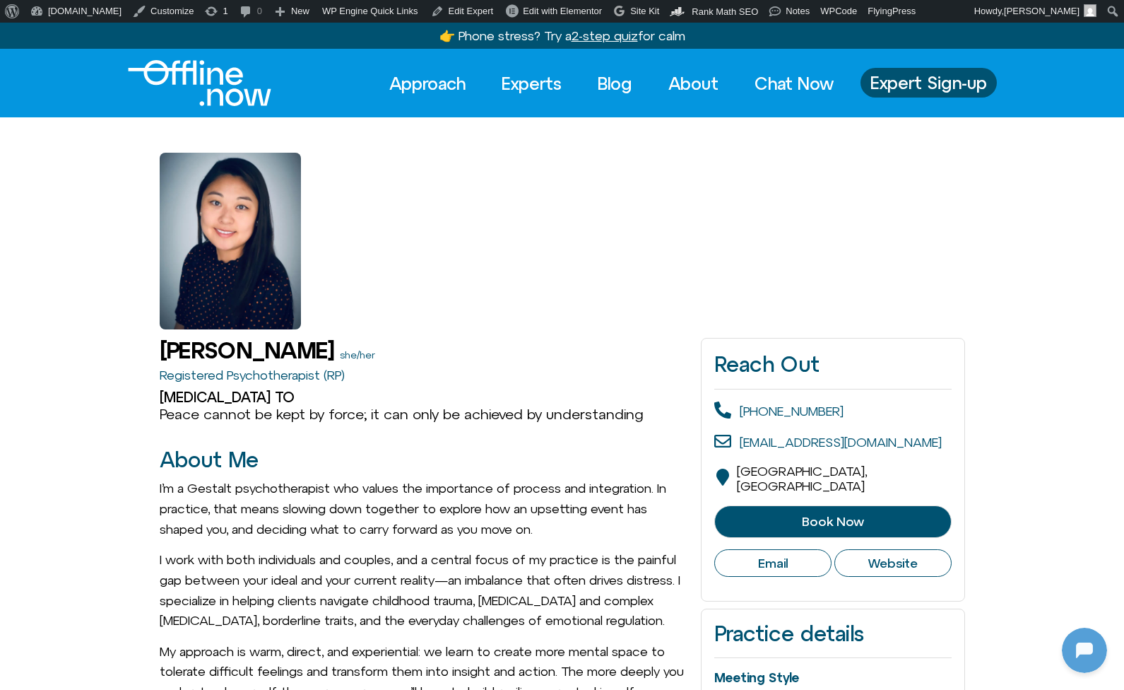
scroll to position [187, 0]
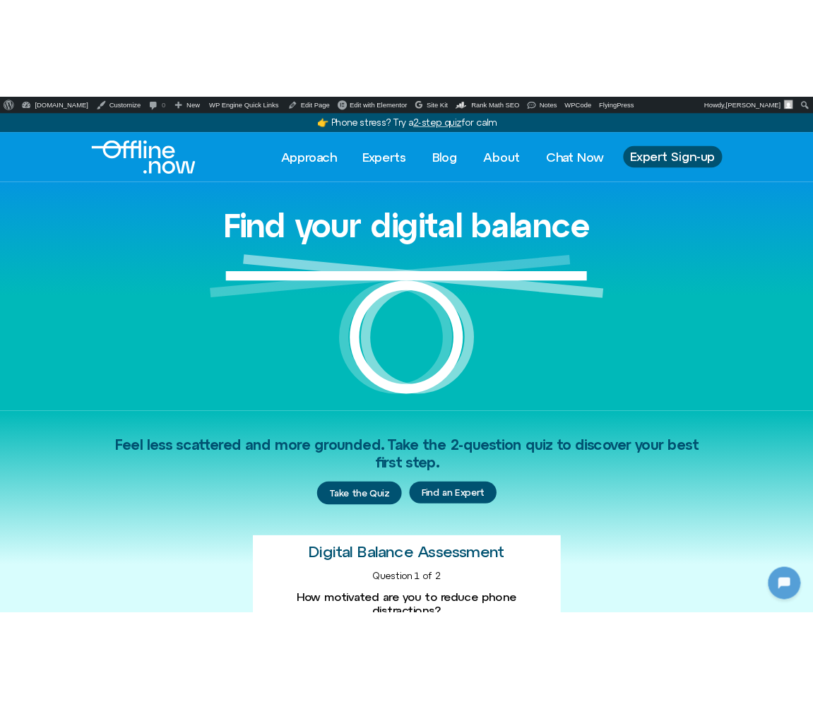
scroll to position [187, 0]
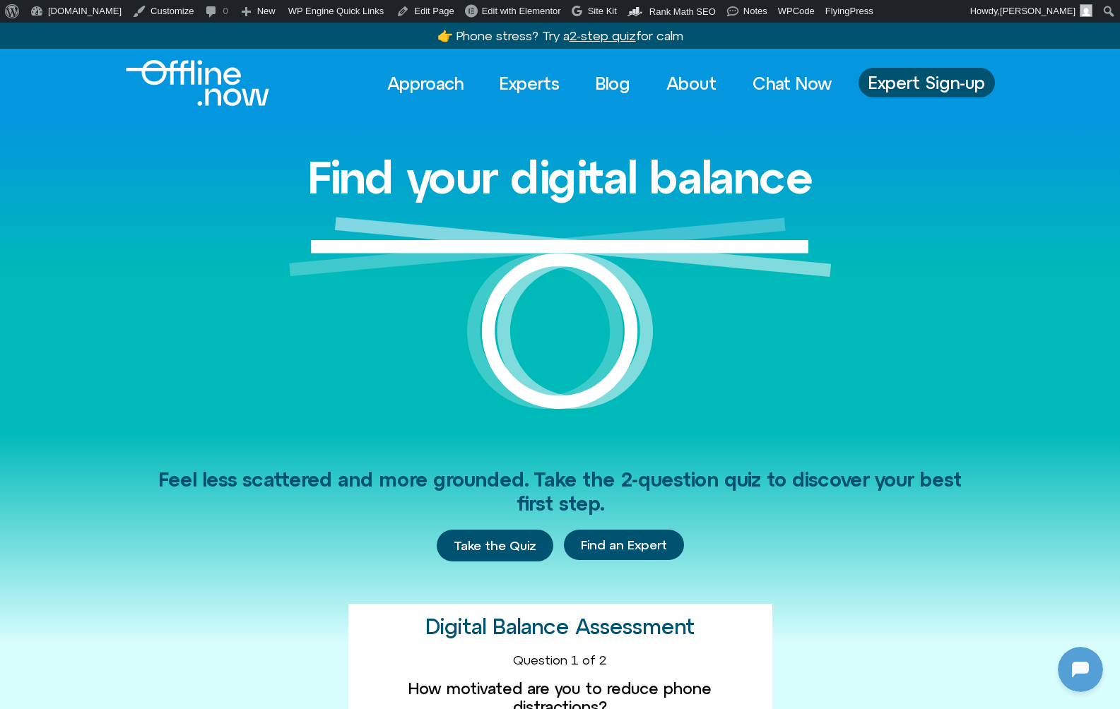
click at [18, 162] on div "Find your digital balance" at bounding box center [560, 274] width 1120 height 314
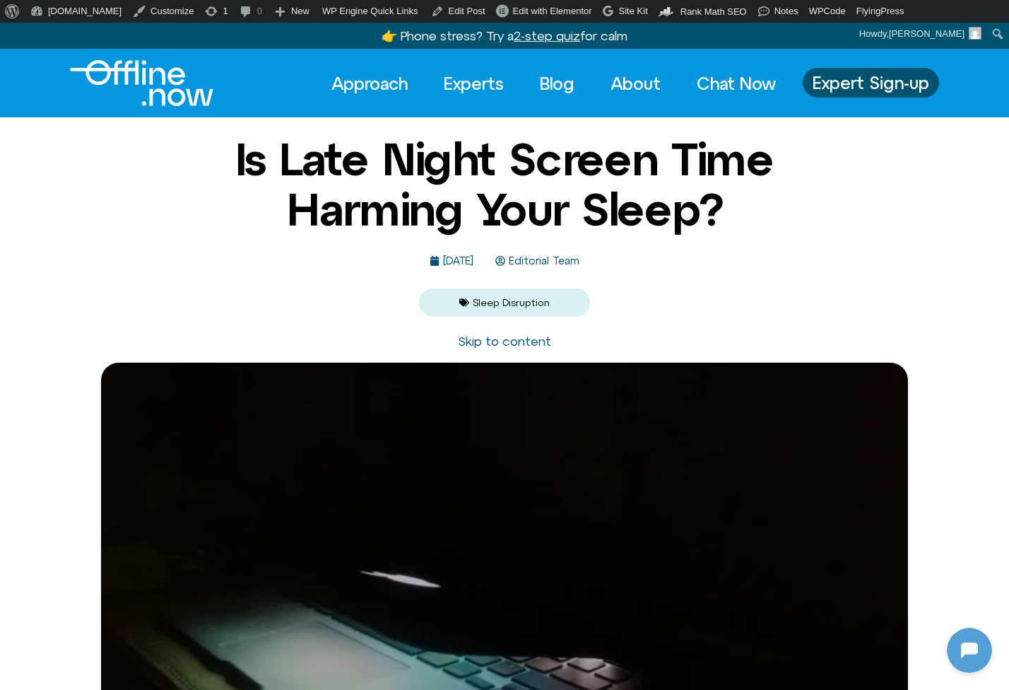
scroll to position [187, 0]
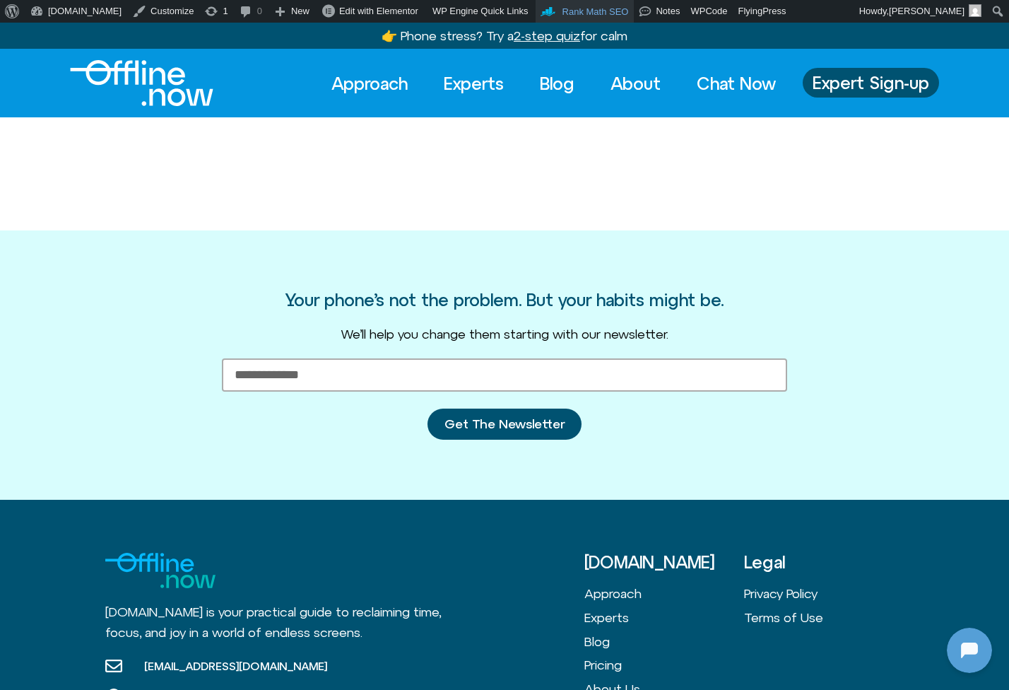
scroll to position [187, 0]
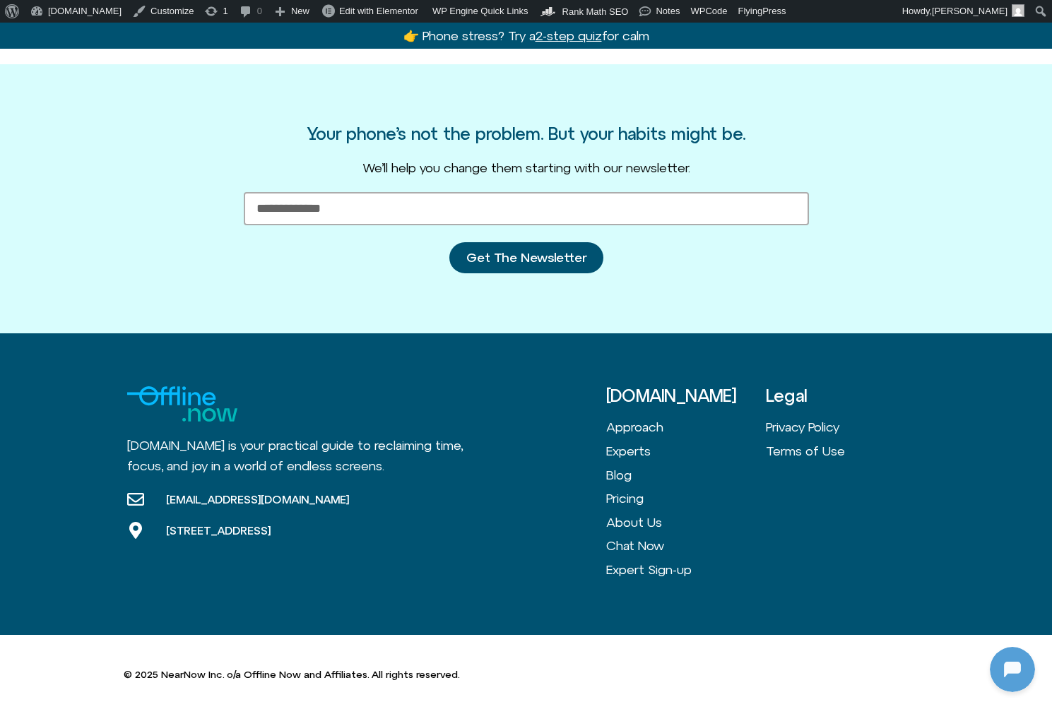
scroll to position [126, 0]
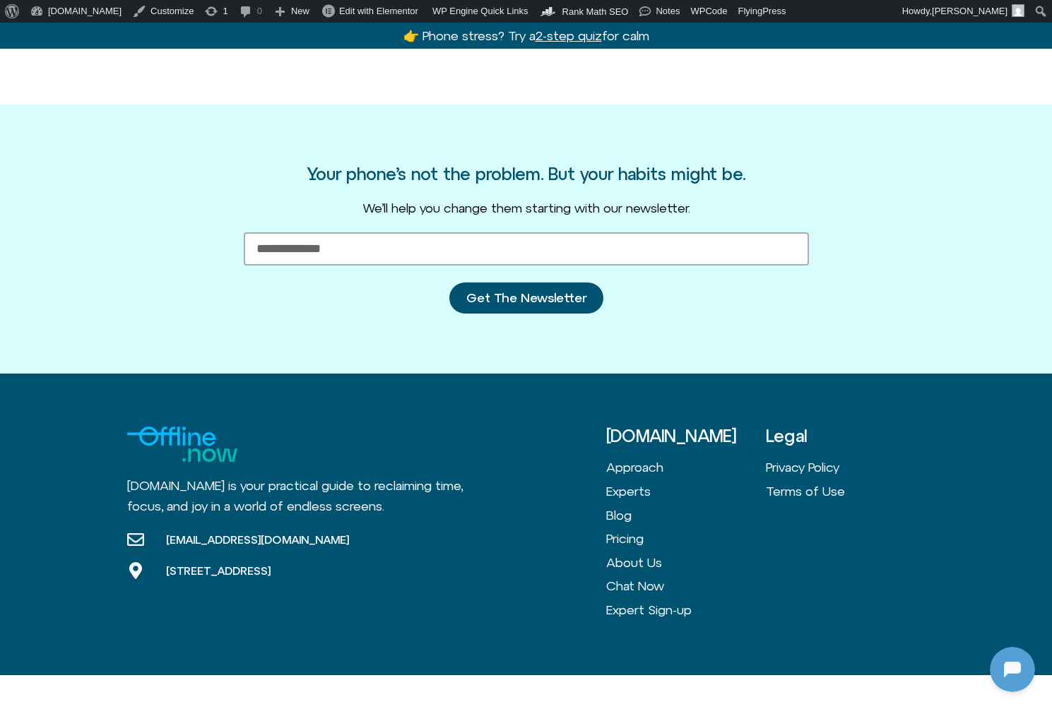
click at [172, 73] on body "About WordPress About WordPress Get Involved WordPress.org Documentation Learn …" at bounding box center [526, 326] width 1052 height 858
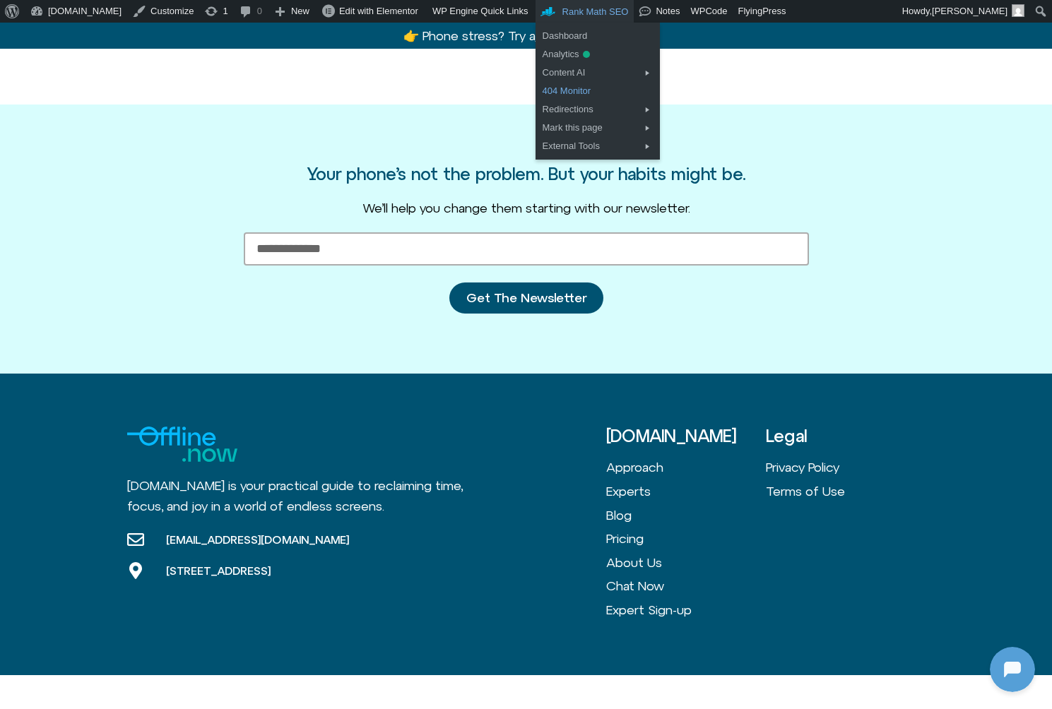
click at [562, 84] on link "404 Monitor" at bounding box center [598, 91] width 124 height 18
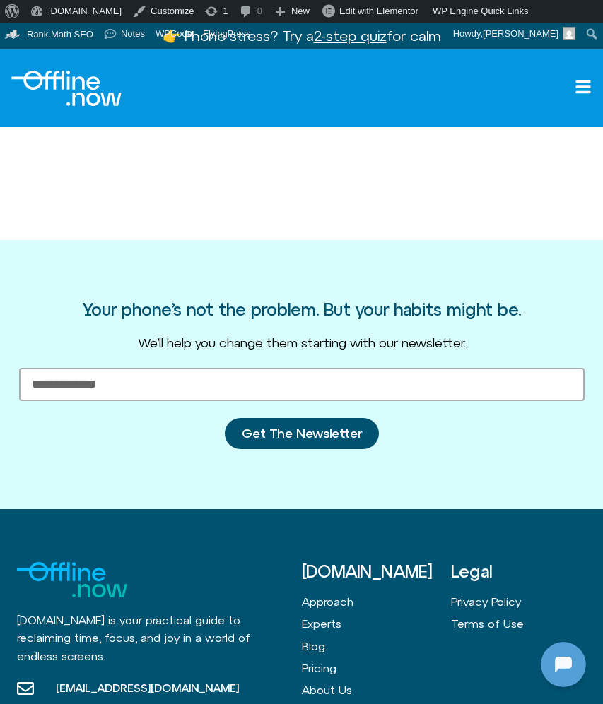
scroll to position [187, 0]
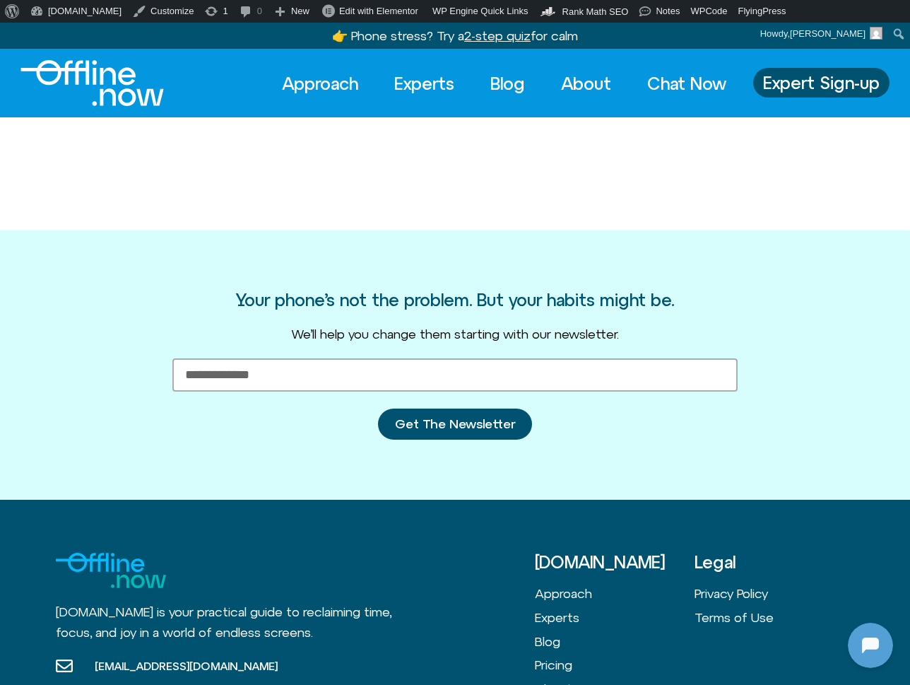
scroll to position [187, 0]
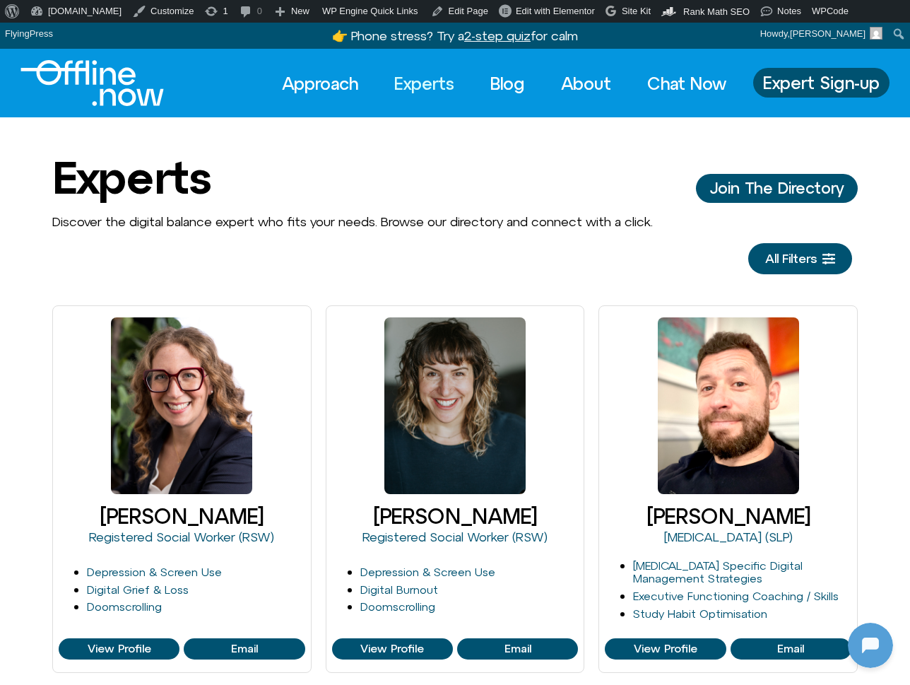
click at [412, 79] on link "Experts" at bounding box center [424, 83] width 85 height 31
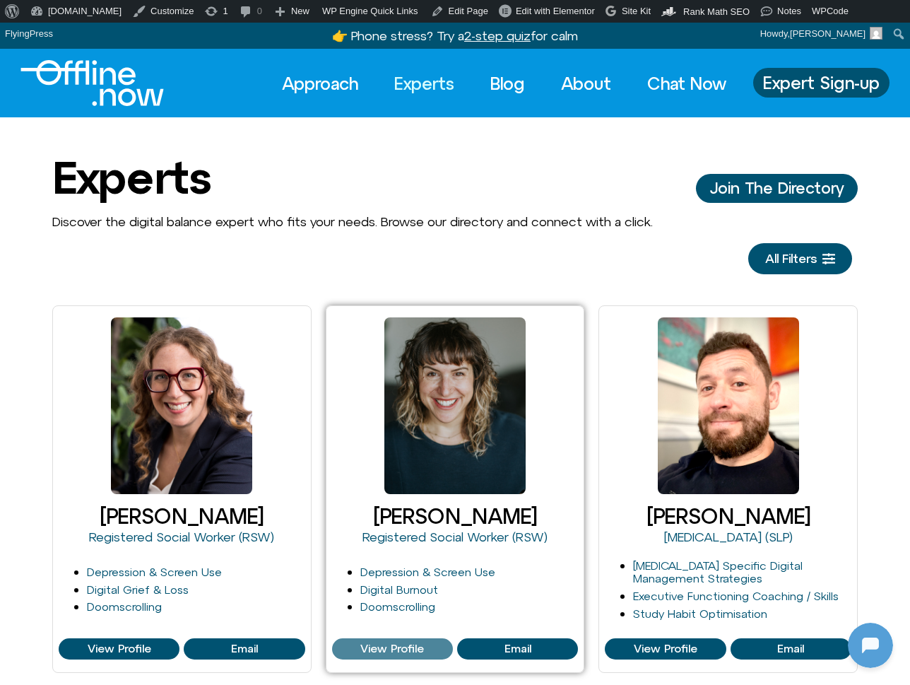
click at [391, 642] on span "View Profile" at bounding box center [392, 648] width 64 height 13
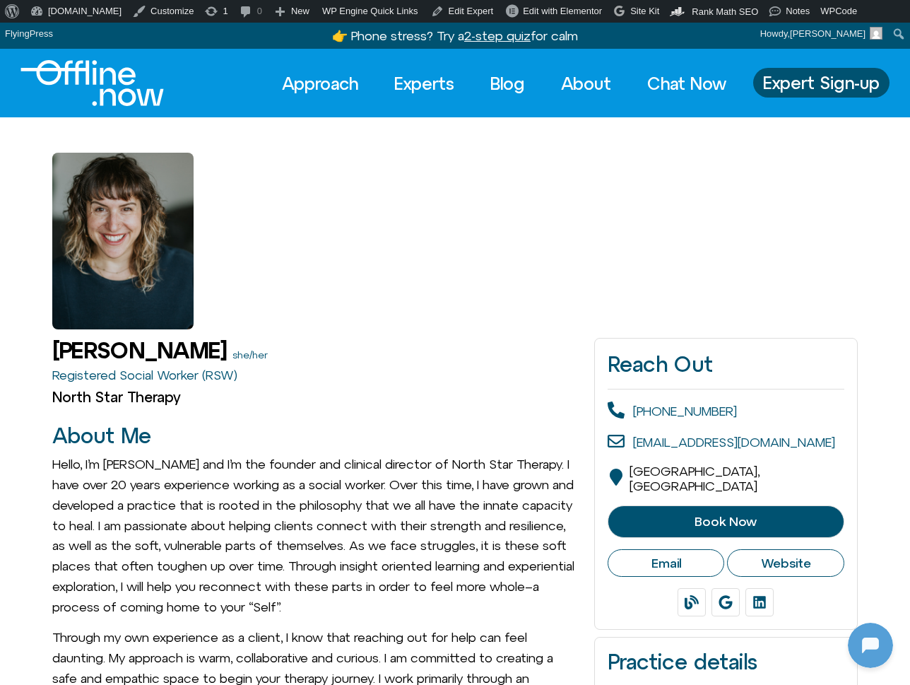
scroll to position [187, 0]
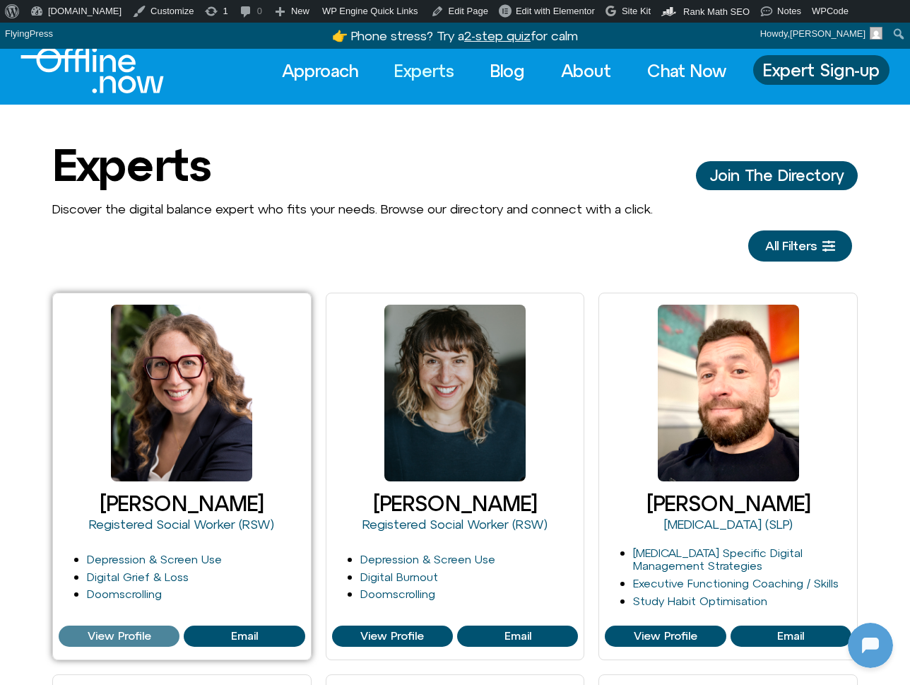
click at [131, 632] on span "View Profile" at bounding box center [120, 636] width 64 height 13
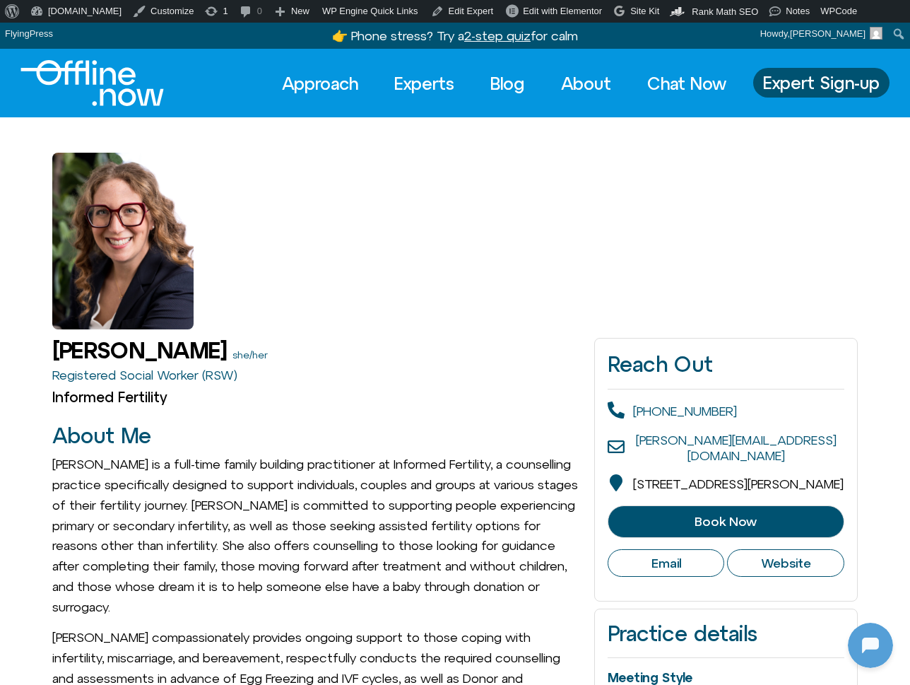
scroll to position [187, 0]
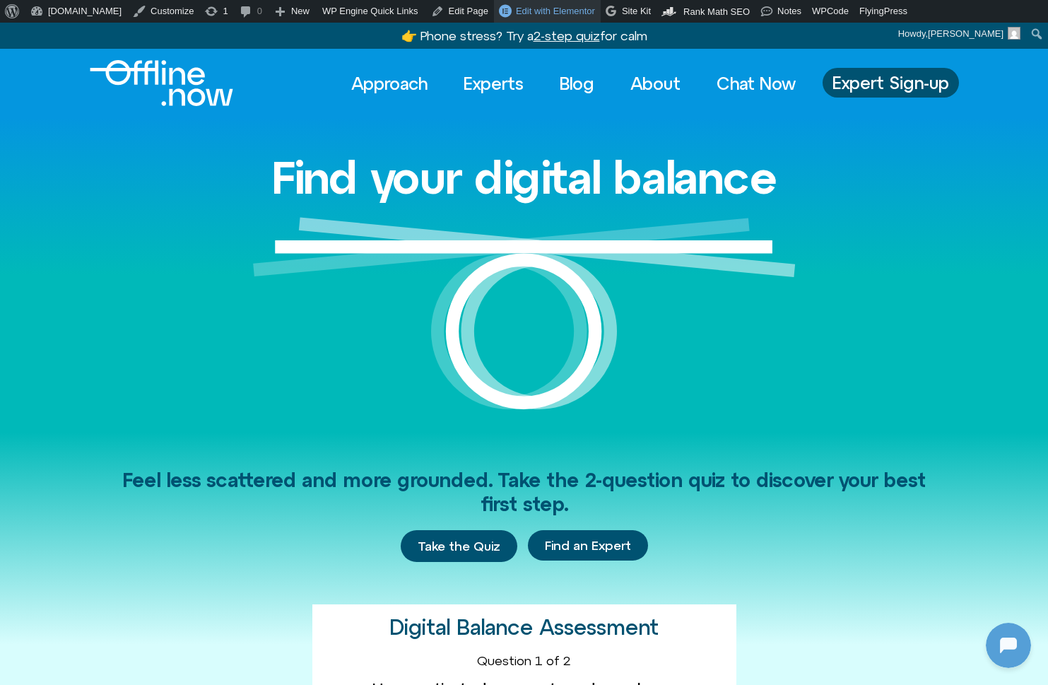
scroll to position [187, 0]
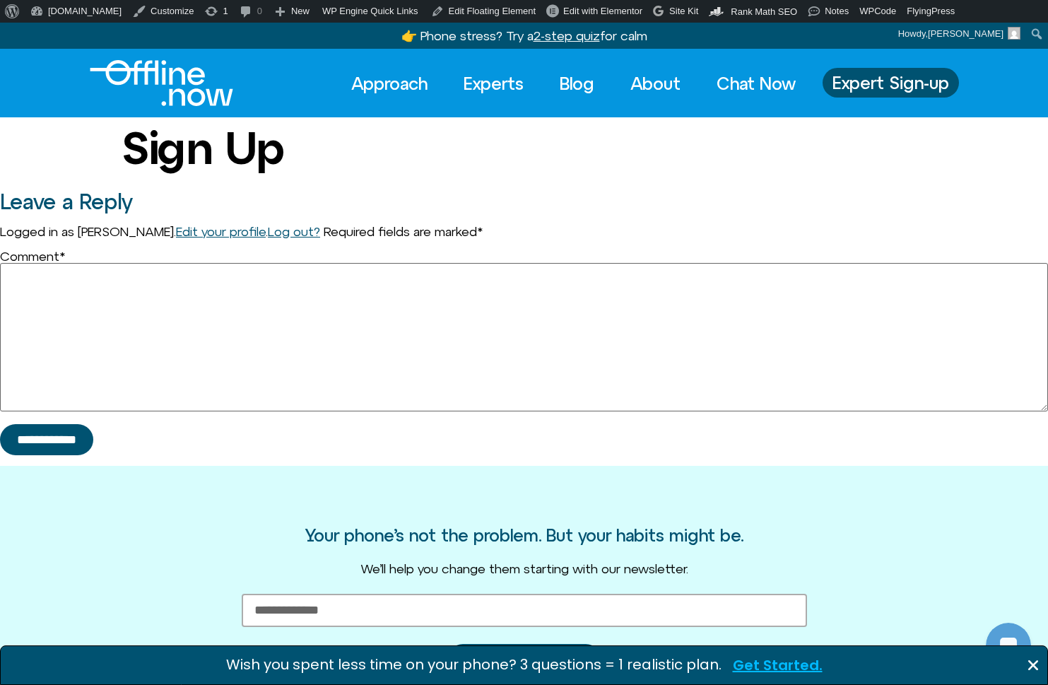
scroll to position [187, 0]
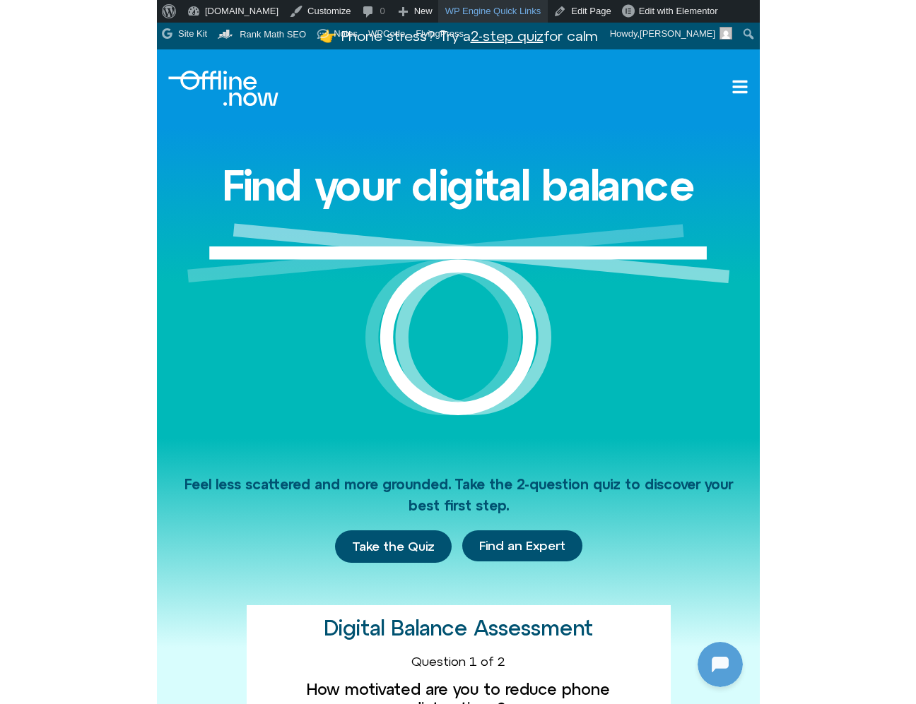
scroll to position [187, 0]
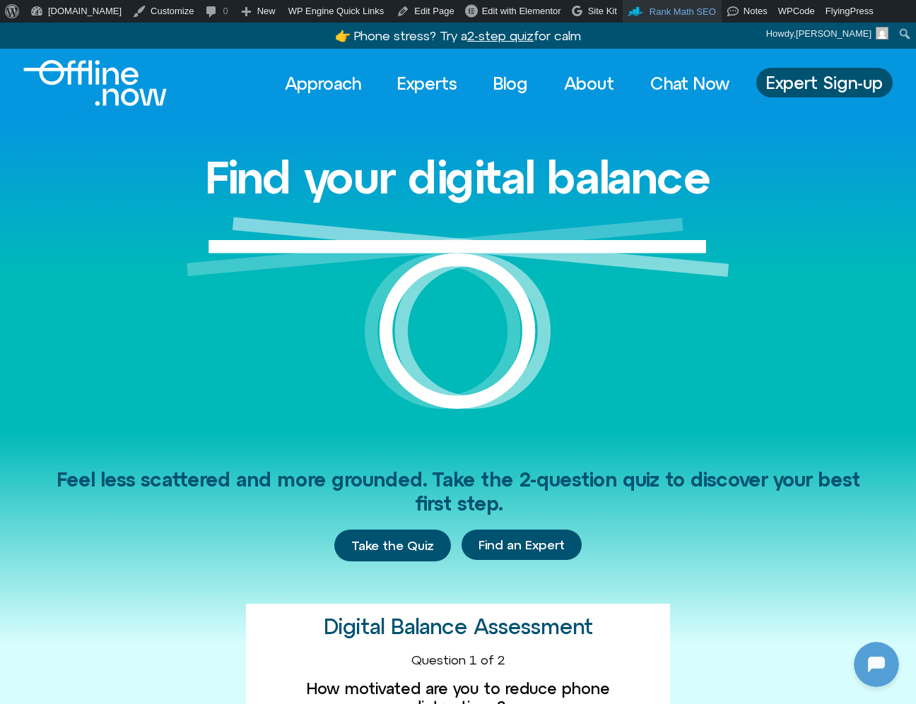
click at [602, 8] on span "Rank Math SEO" at bounding box center [682, 11] width 66 height 11
